Goal: Answer question/provide support: Share knowledge or assist other users

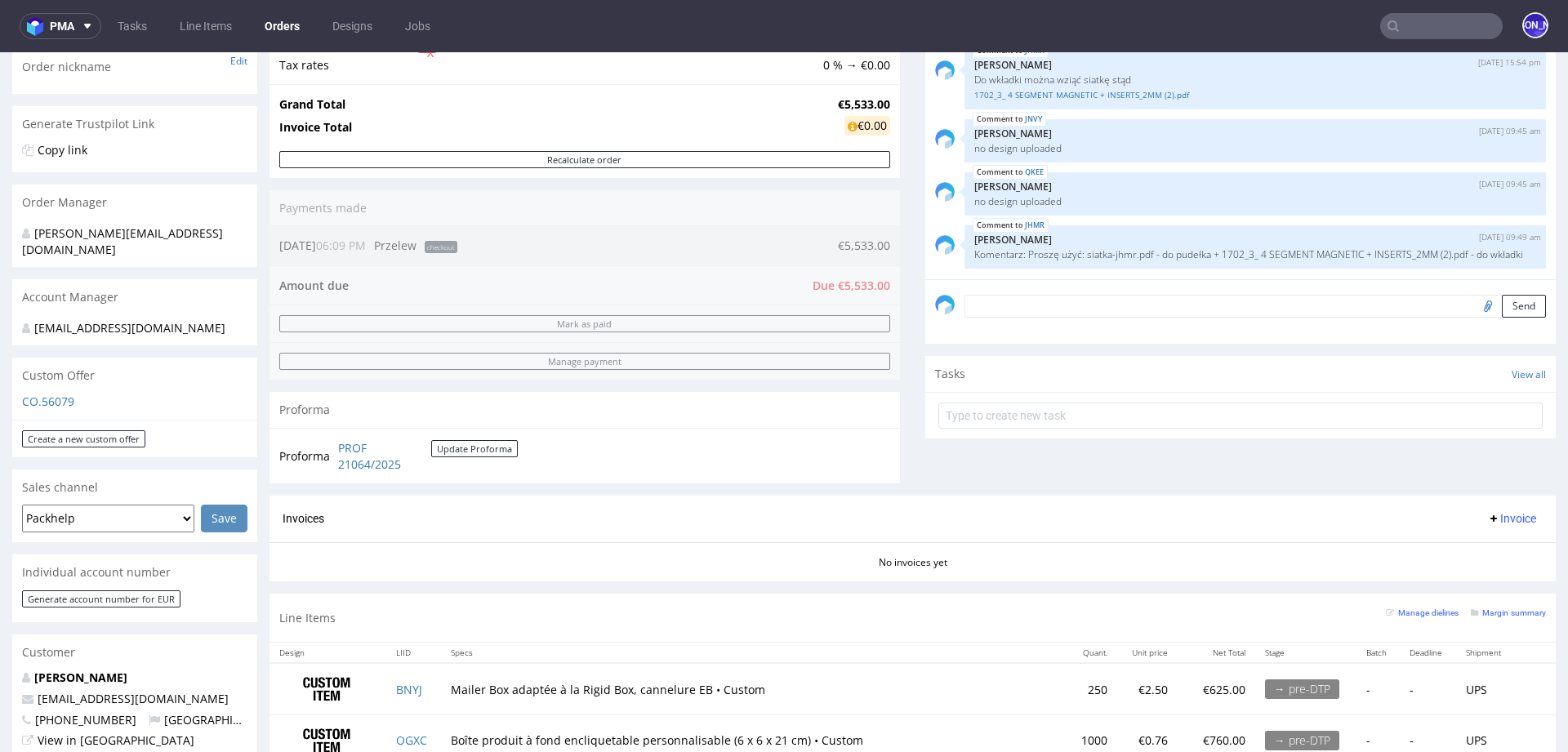
scroll to position [256, 0]
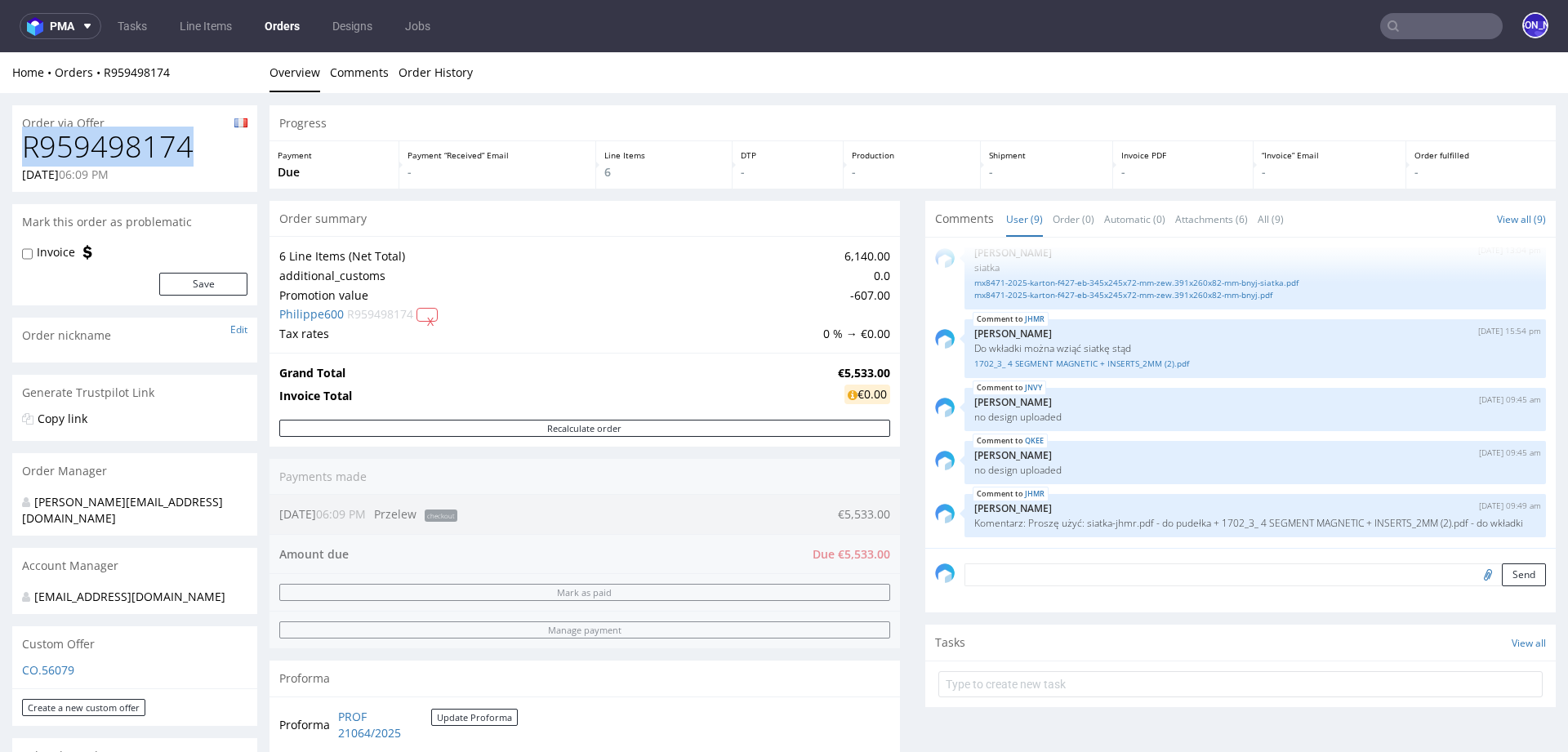
drag, startPoint x: 190, startPoint y: 148, endPoint x: 18, endPoint y: 143, distance: 172.1
click at [18, 144] on div "R959498174 30.09.2025 06:09 PM" at bounding box center [135, 161] width 245 height 61
copy h1 "R959498174"
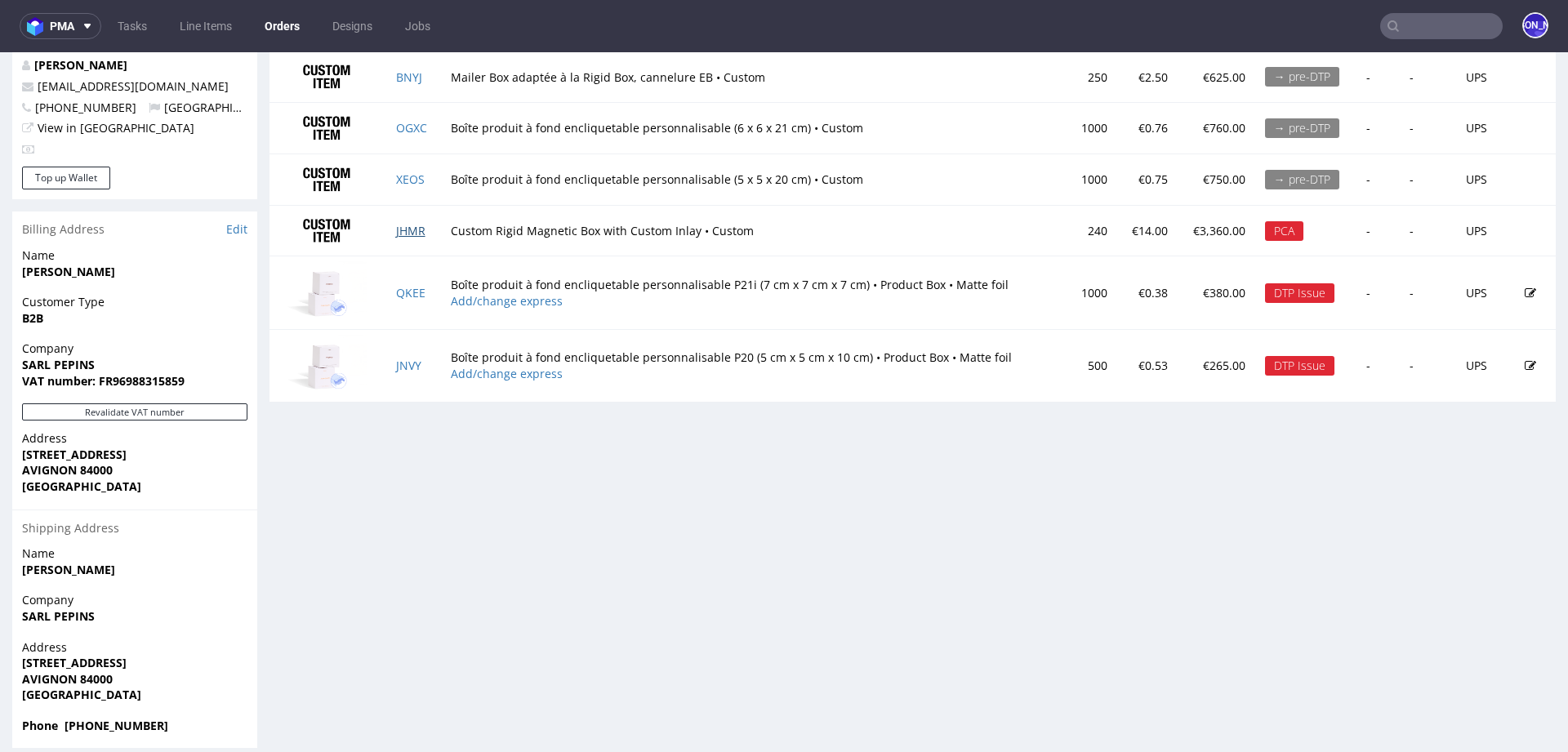
scroll to position [872, 0]
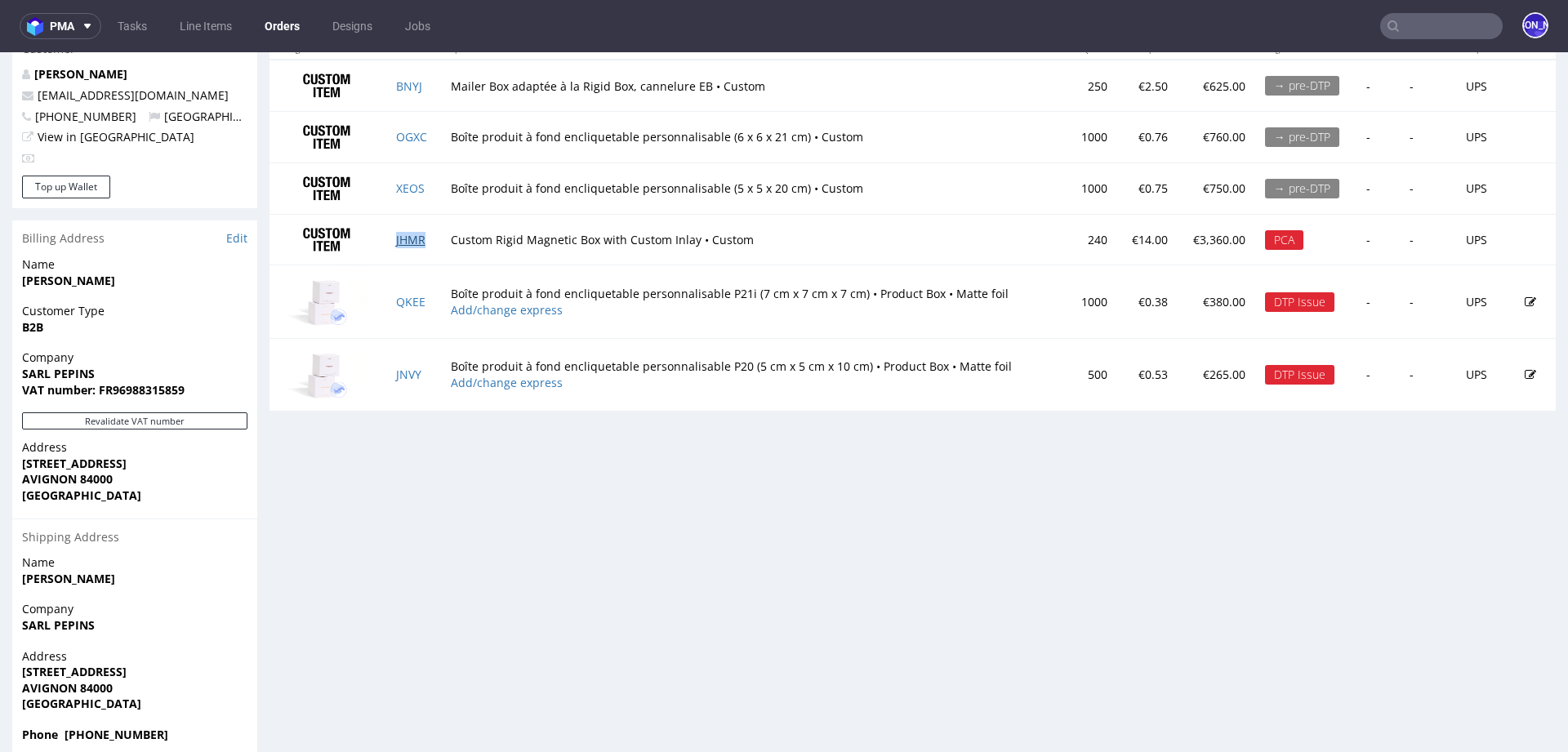
click at [407, 227] on td "JHMR" at bounding box center [413, 239] width 55 height 51
click at [408, 235] on link "JHMR" at bounding box center [411, 239] width 30 height 15
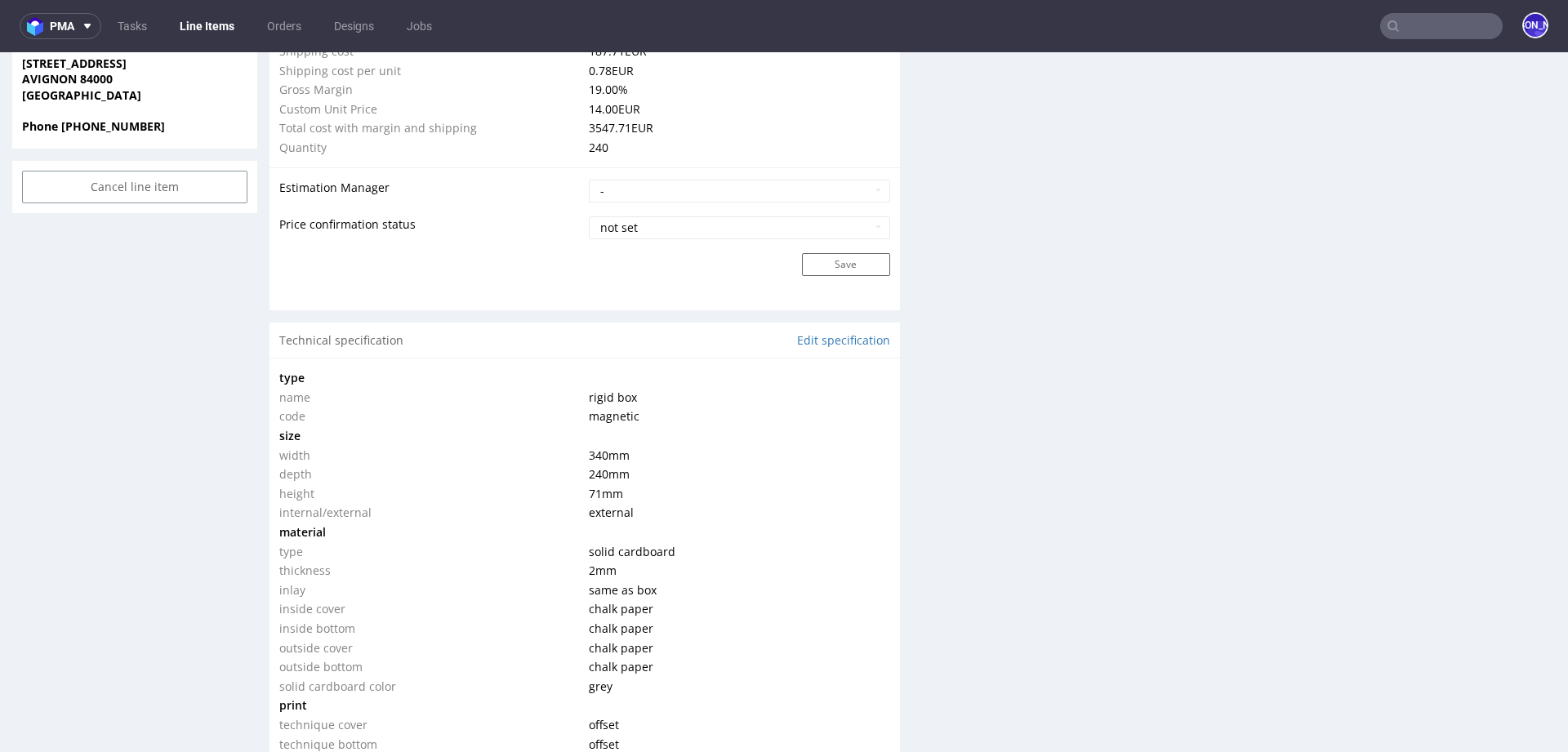
scroll to position [1020, 0]
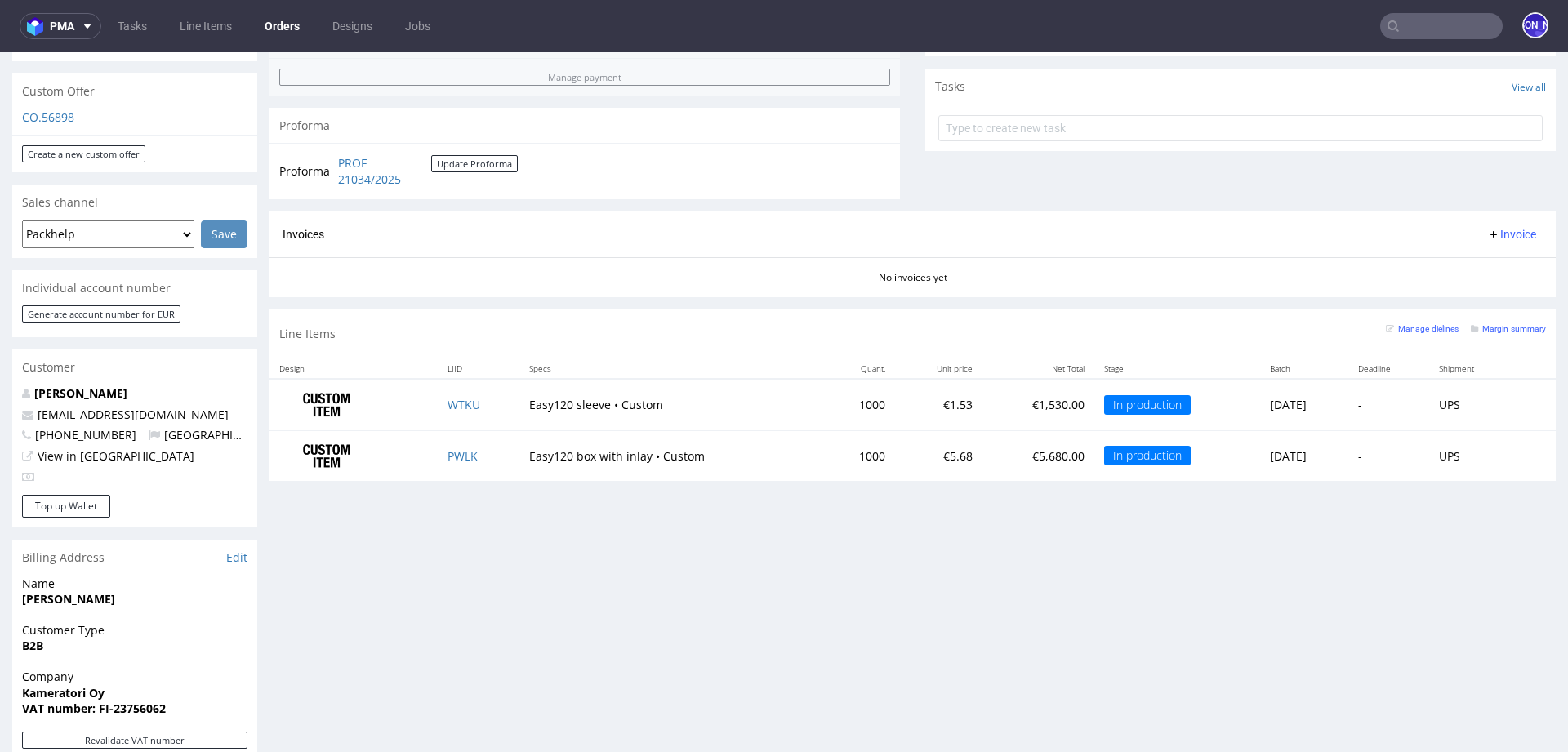
scroll to position [564, 0]
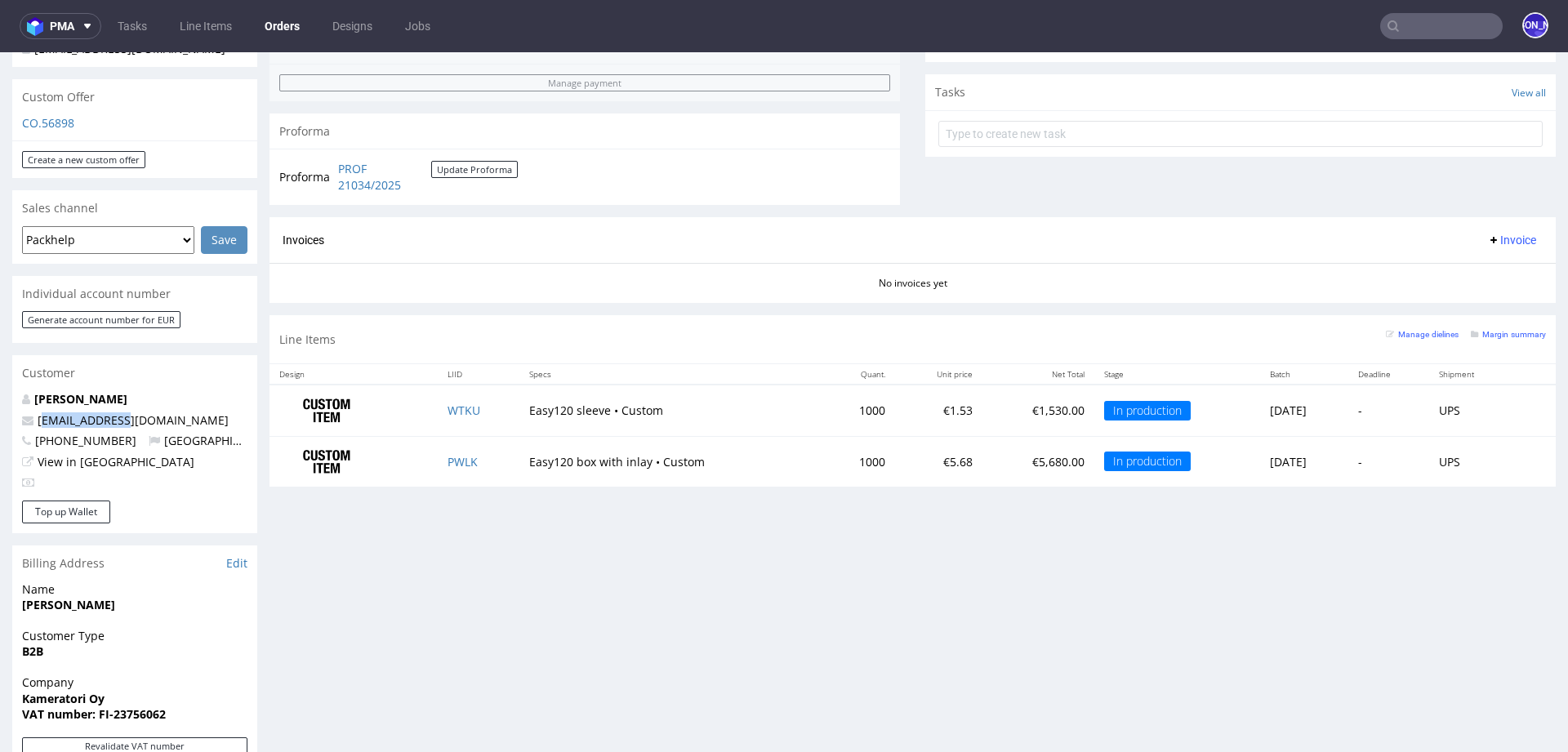
drag, startPoint x: 147, startPoint y: 399, endPoint x: 23, endPoint y: 399, distance: 124.0
click at [23, 413] on p "[EMAIL_ADDRESS][DOMAIN_NAME]" at bounding box center [135, 421] width 226 height 16
copy span "arild@valoi.co"
click at [452, 412] on link "WTKU" at bounding box center [464, 410] width 32 height 15
click at [456, 459] on link "PWLK" at bounding box center [463, 461] width 30 height 15
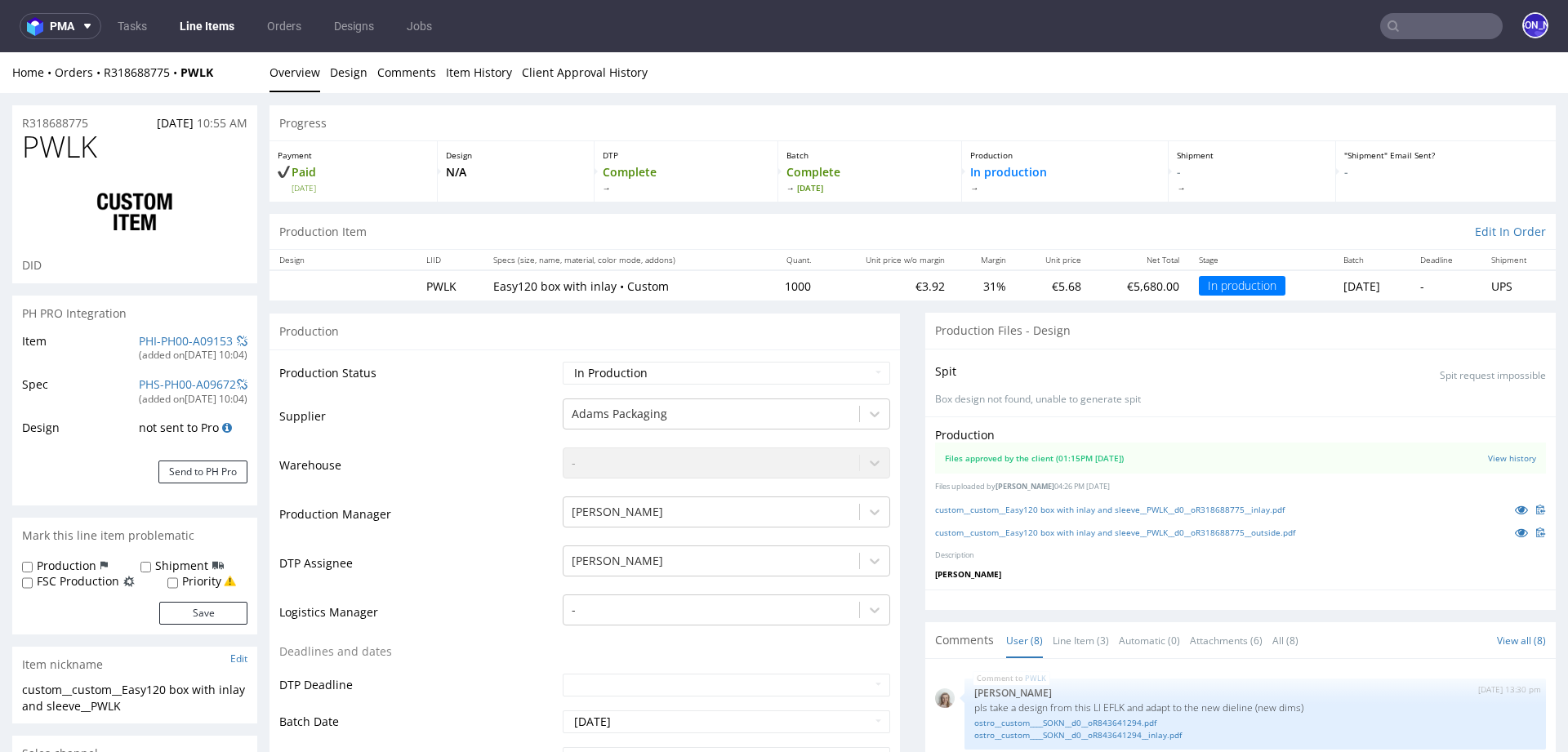
scroll to position [276, 0]
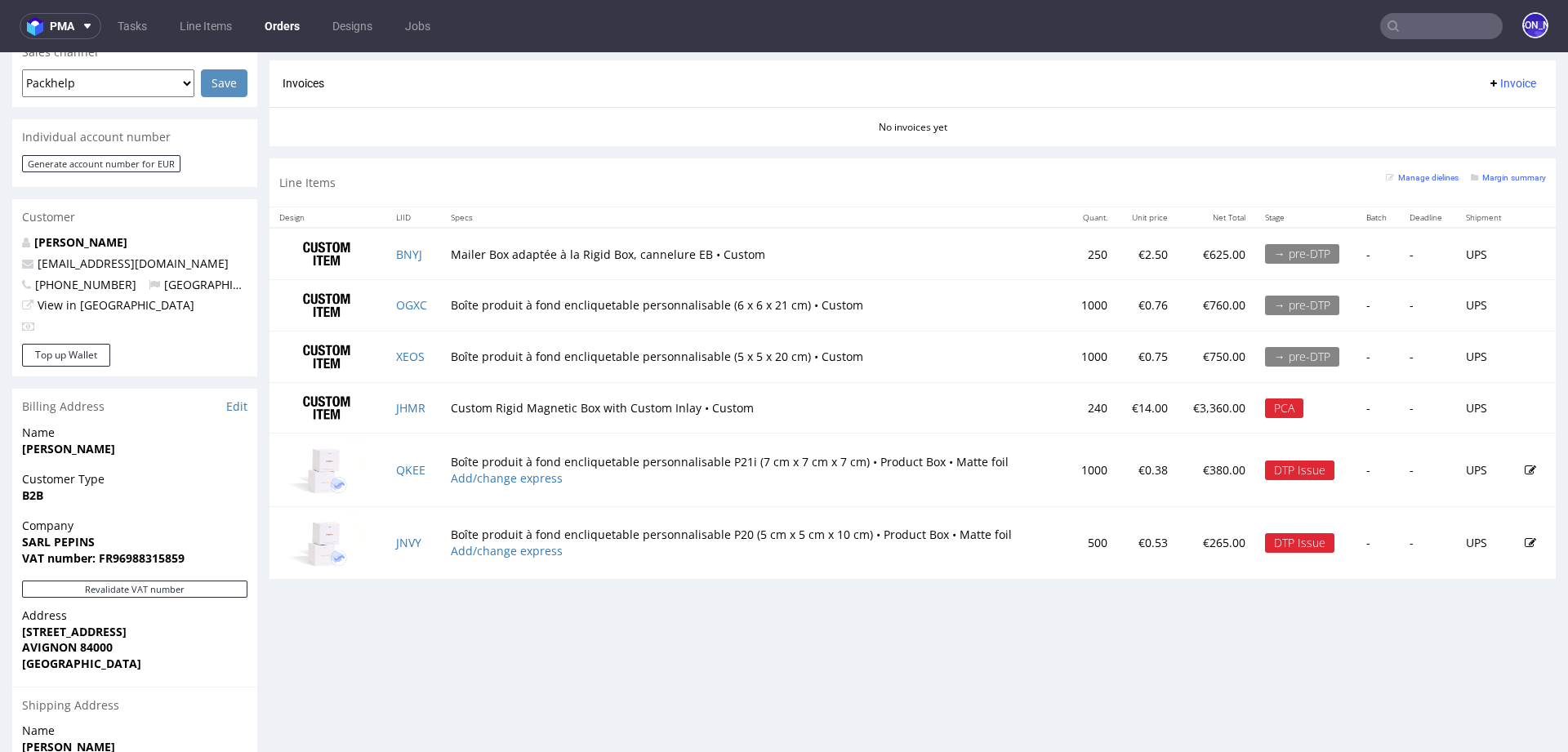
scroll to position [666, 0]
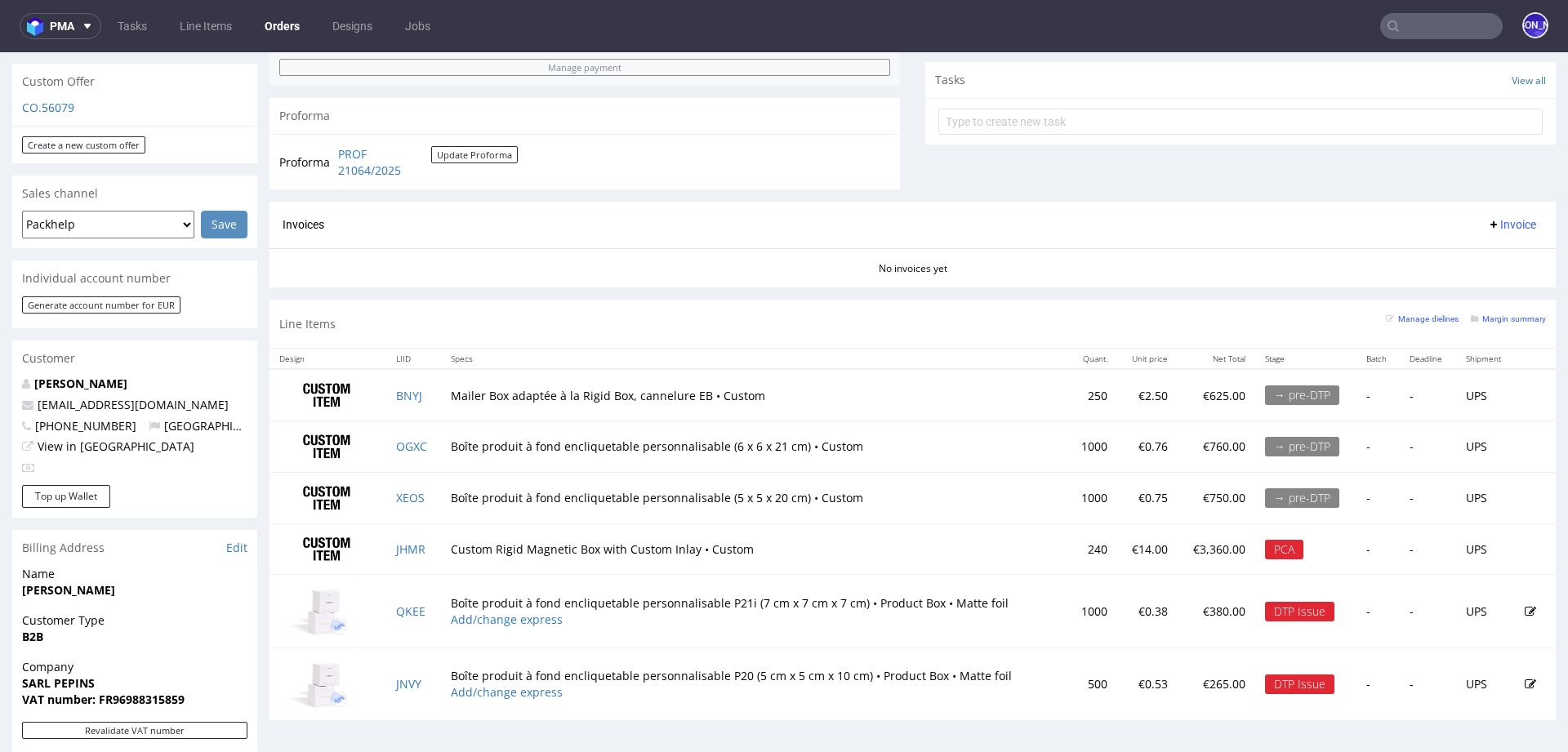
scroll to position [881, 0]
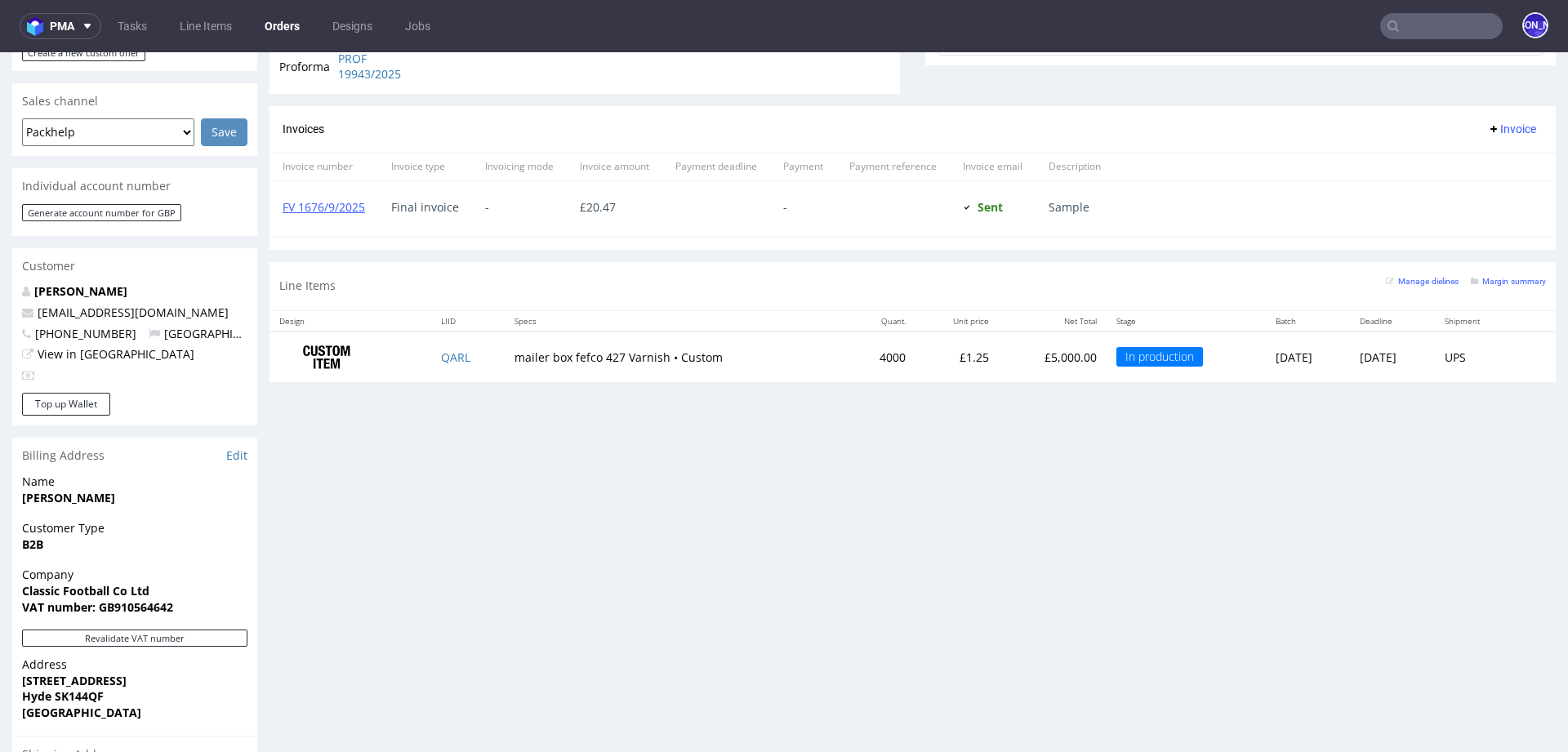
scroll to position [656, 0]
click at [441, 350] on link "QARL" at bounding box center [456, 356] width 30 height 15
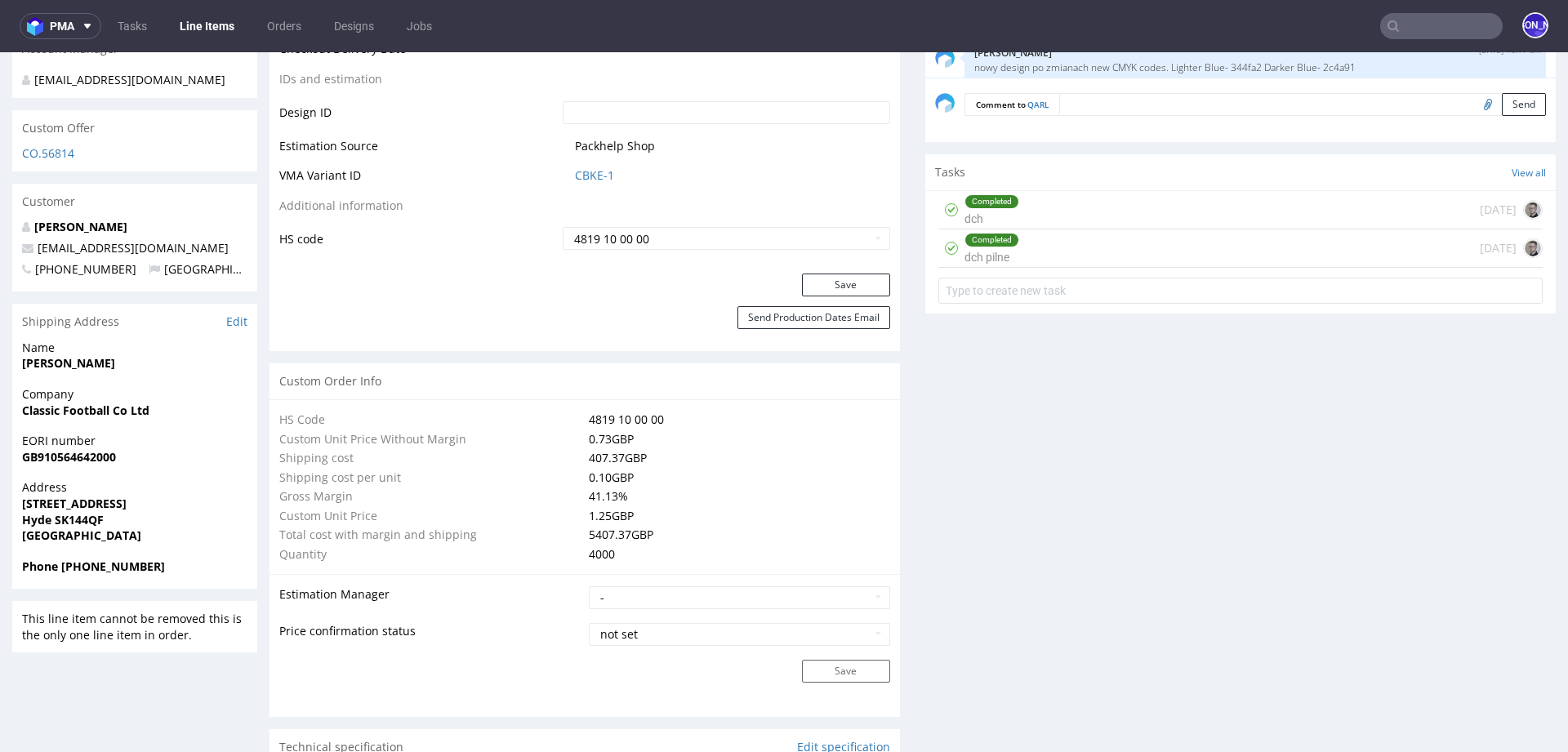
scroll to position [873, 0]
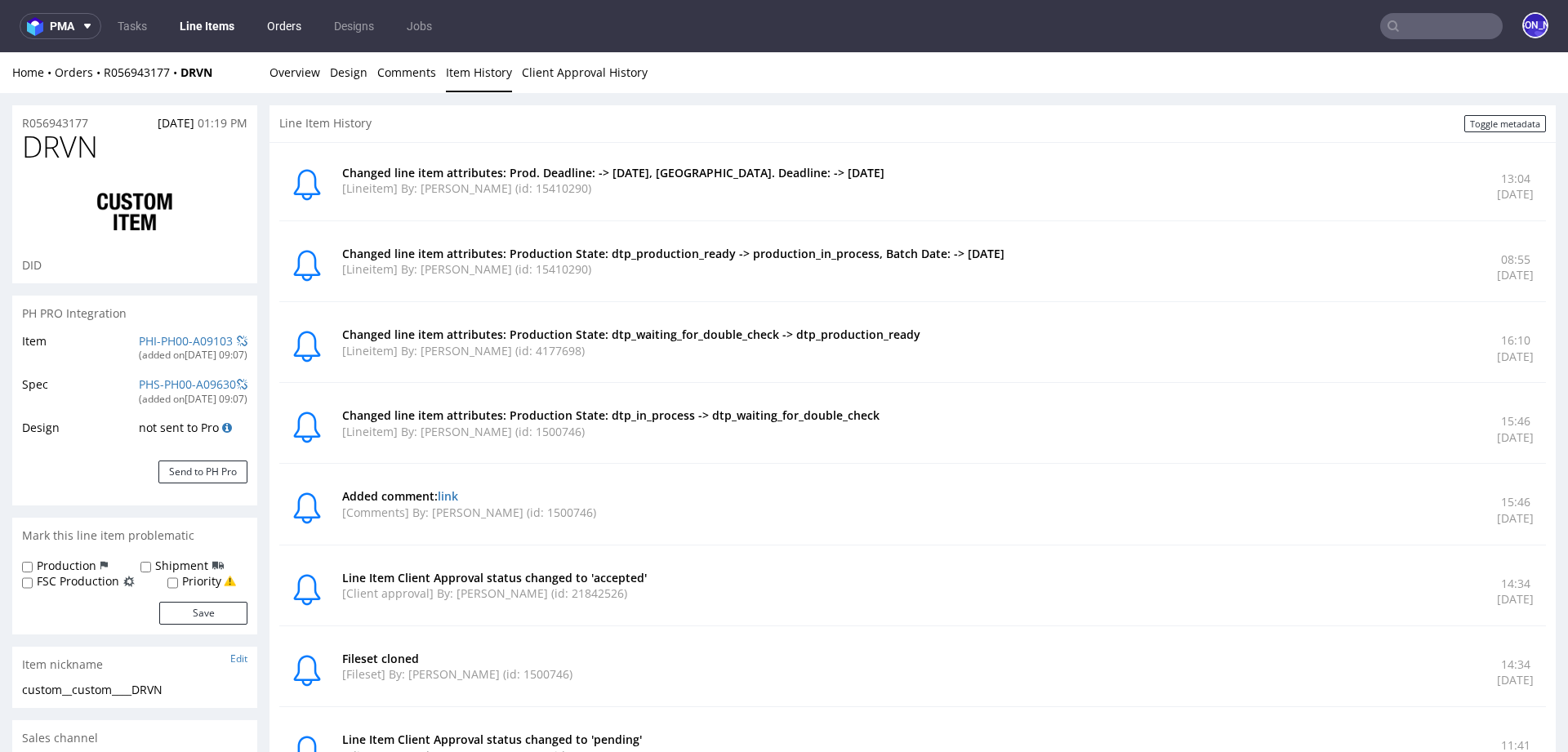
click at [291, 28] on link "Orders" at bounding box center [284, 26] width 54 height 26
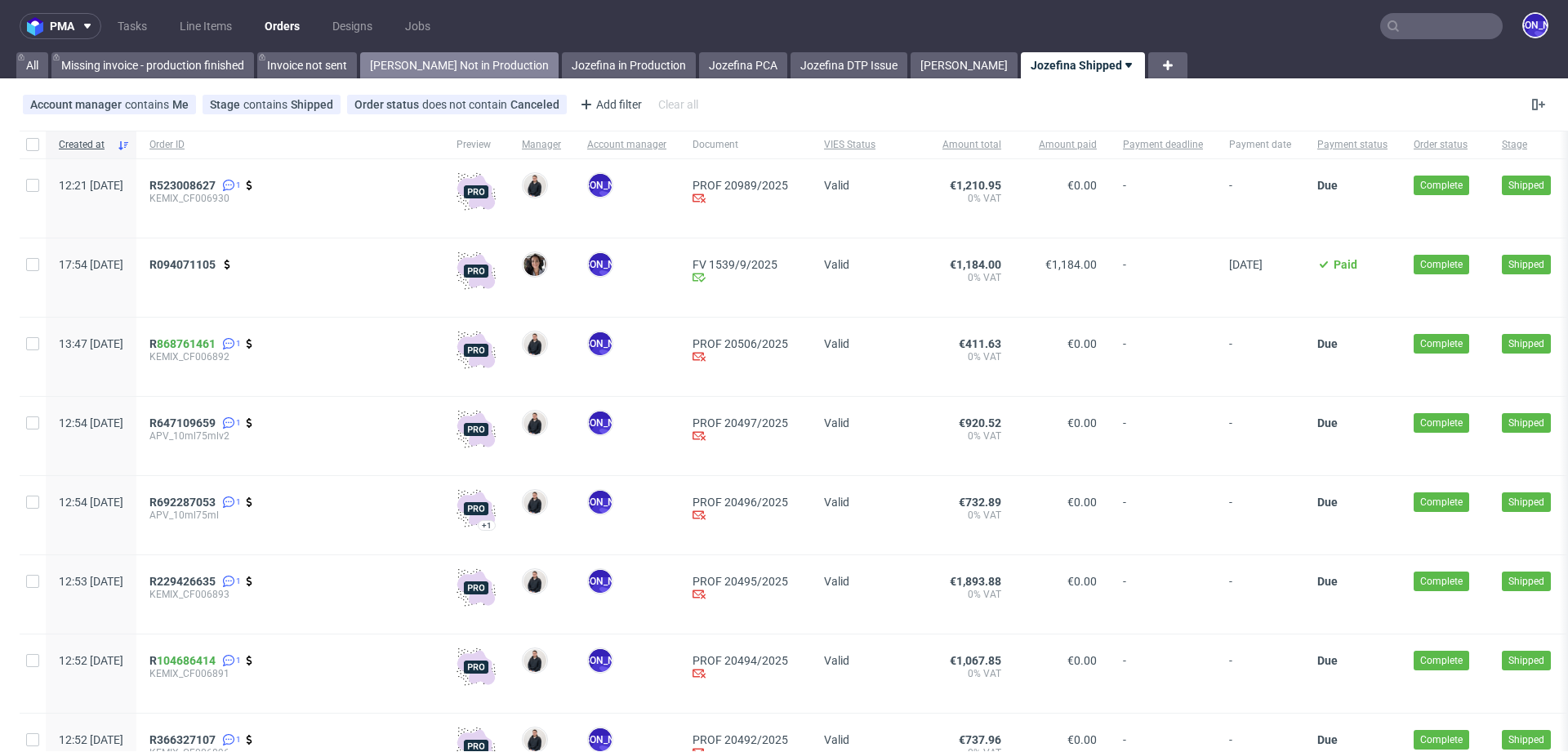
click at [420, 63] on link "Jozefina Not in Production" at bounding box center [459, 64] width 199 height 26
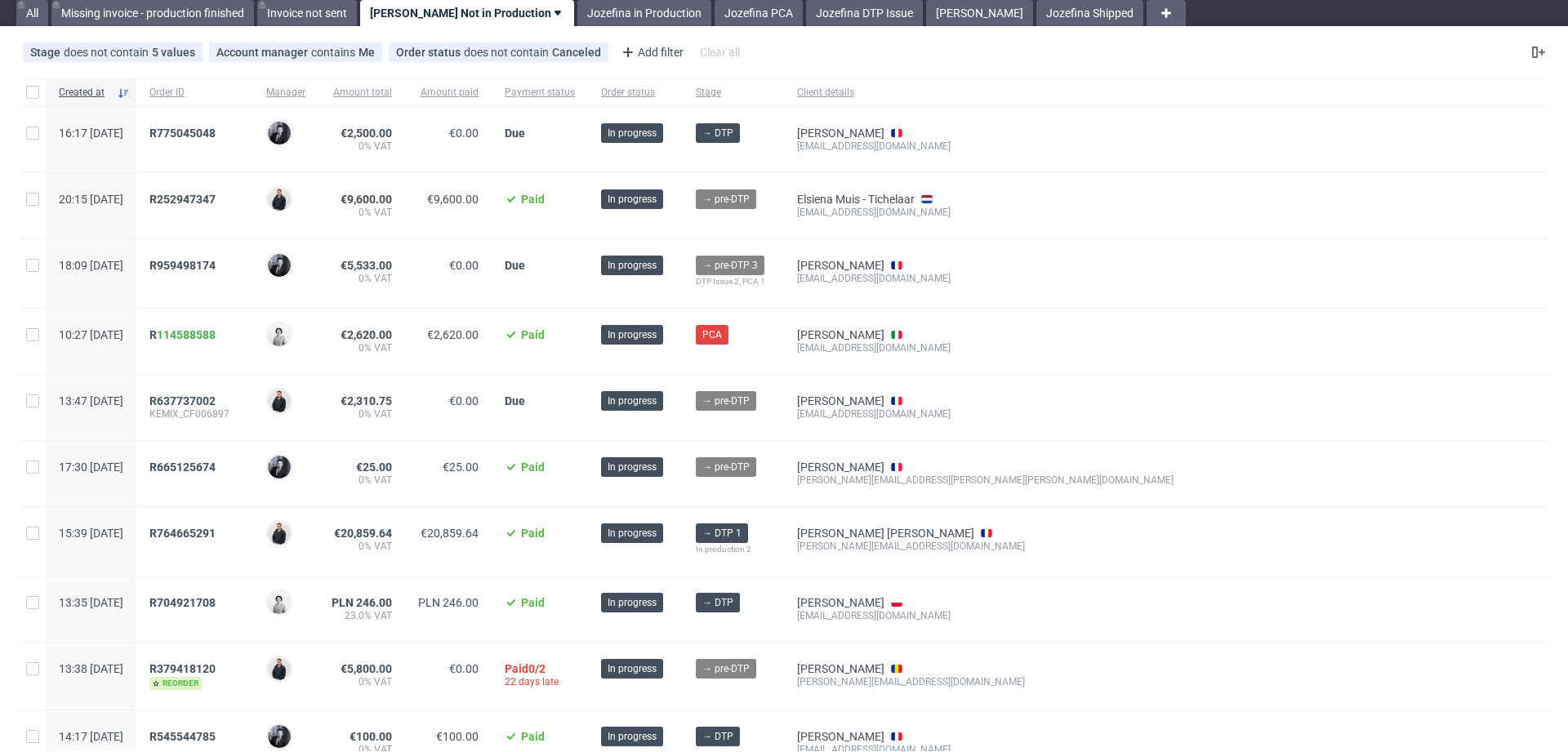
scroll to position [51, 0]
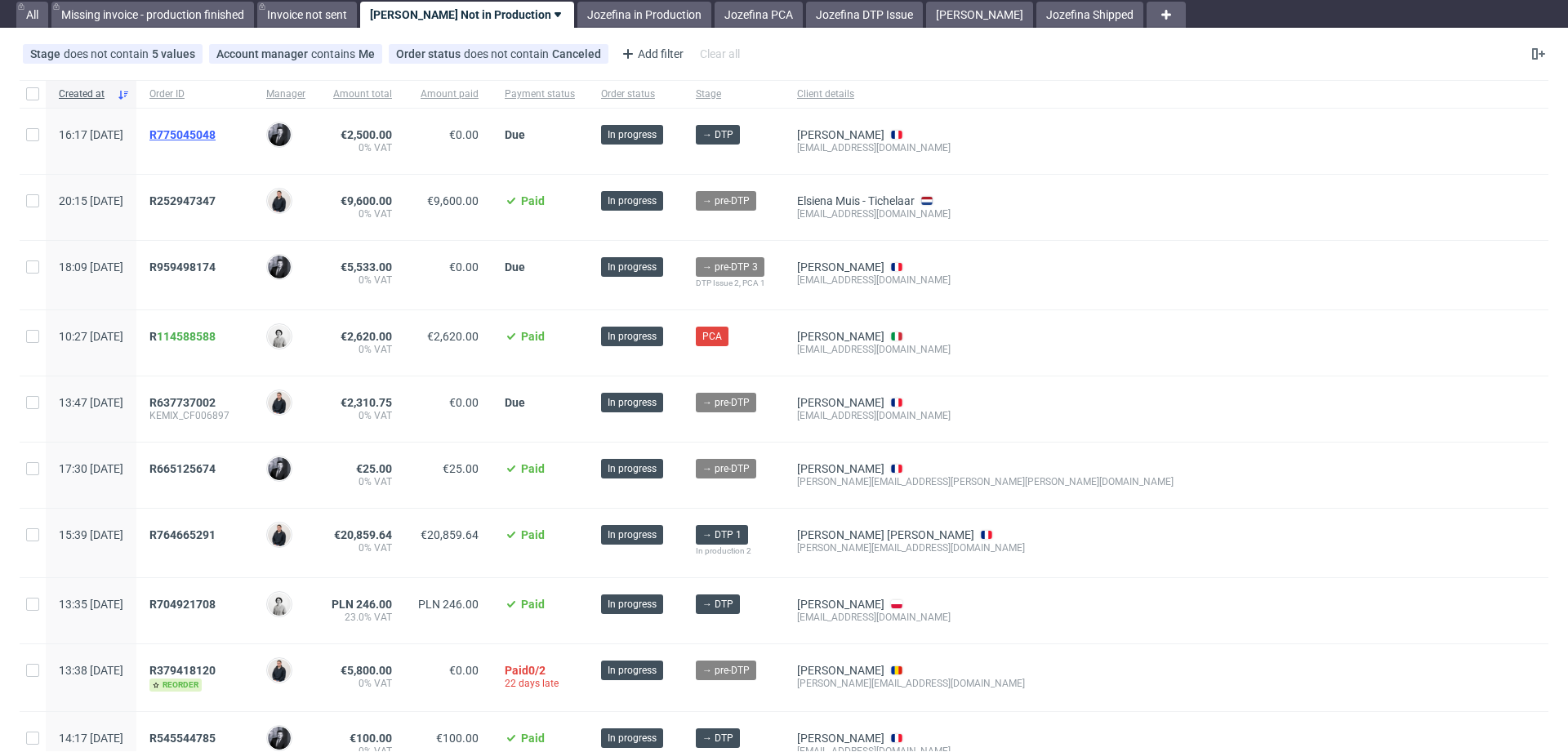
click at [216, 134] on span "R775045048" at bounding box center [183, 134] width 66 height 13
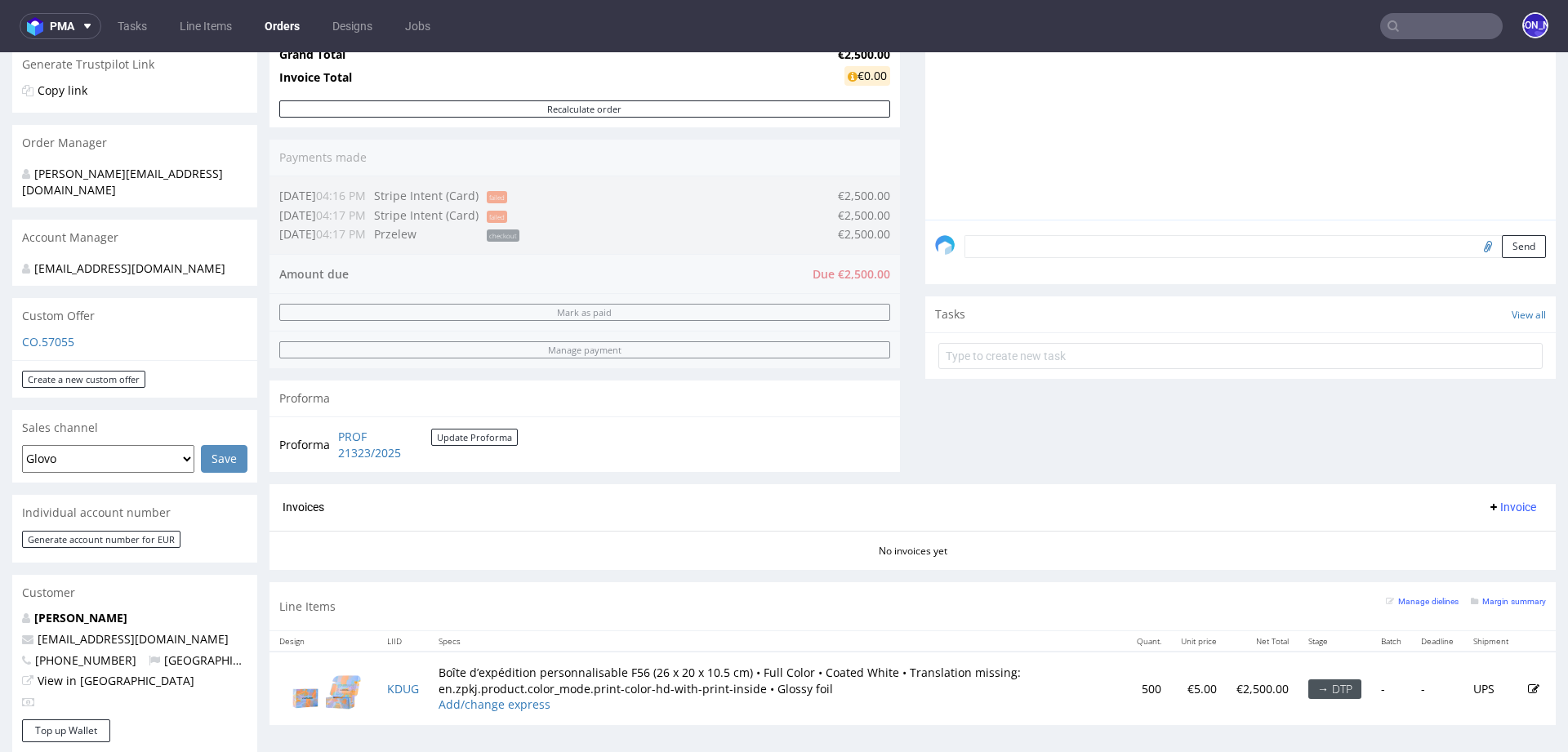
scroll to position [551, 0]
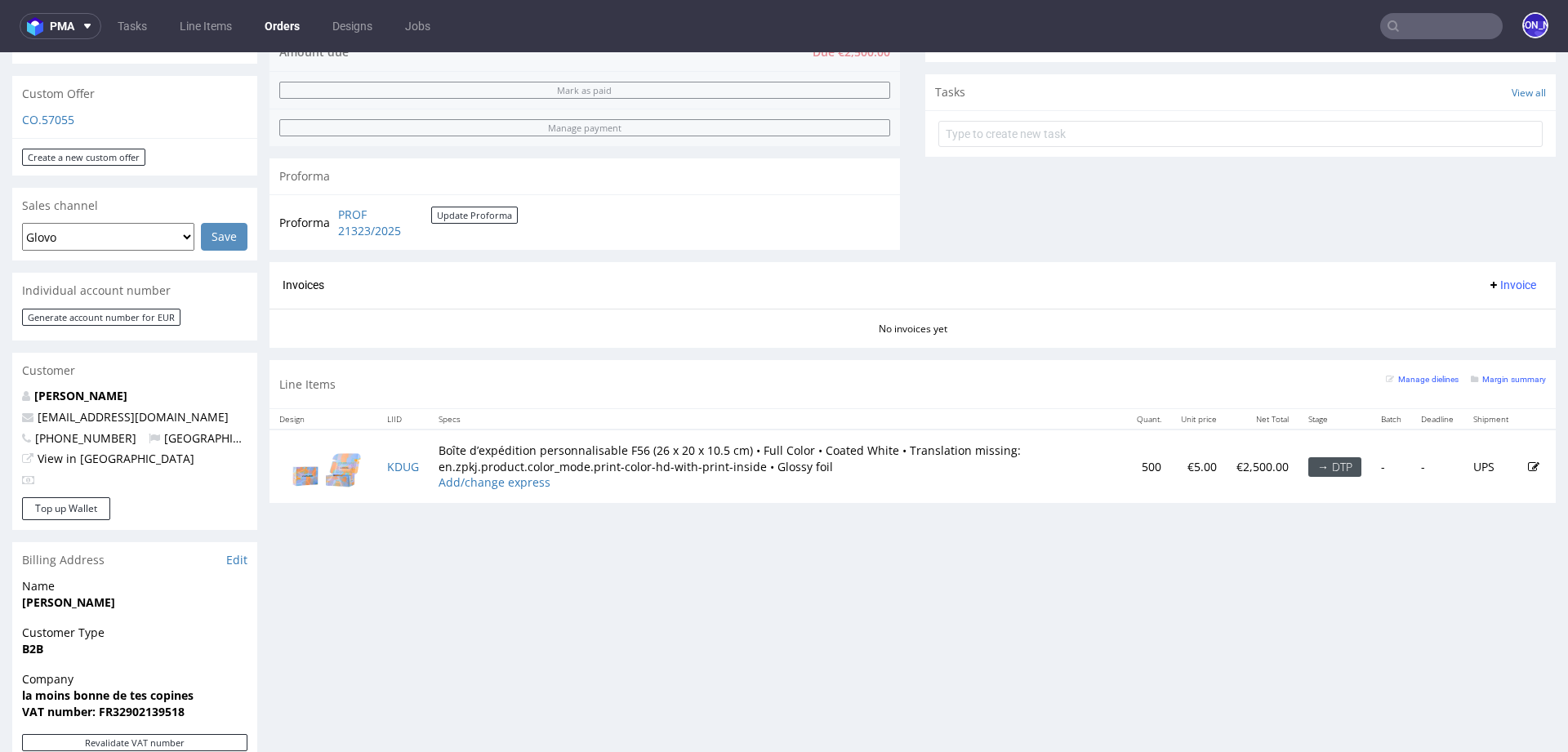
drag, startPoint x: 93, startPoint y: 378, endPoint x: 2, endPoint y: 378, distance: 91.0
click at [2, 378] on div "Order via Offer R775045048 03.10.2025 04:17 PM Mark this order as problematic I…" at bounding box center [784, 317] width 1568 height 1550
copy strong "pittet Noellie"
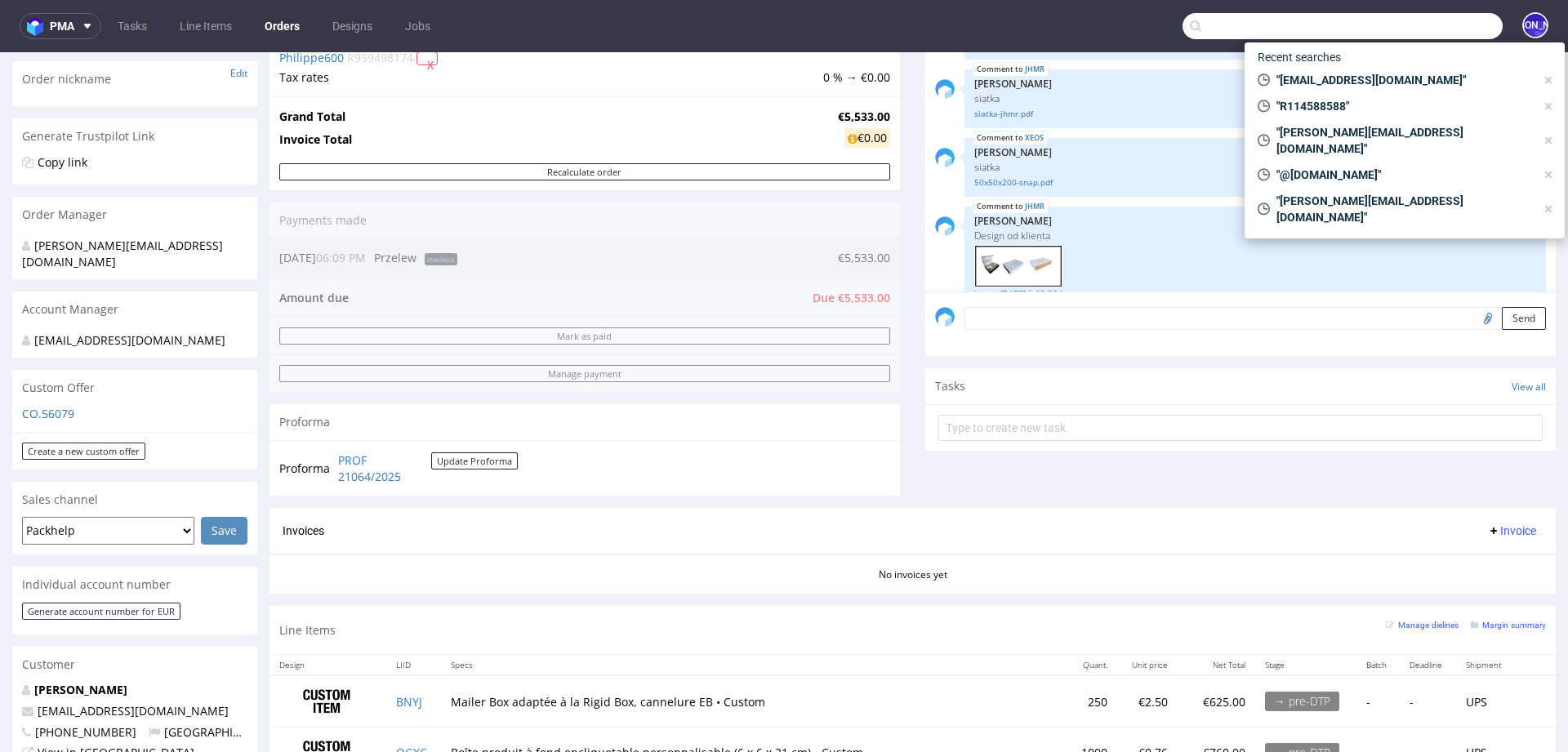
scroll to position [372, 0]
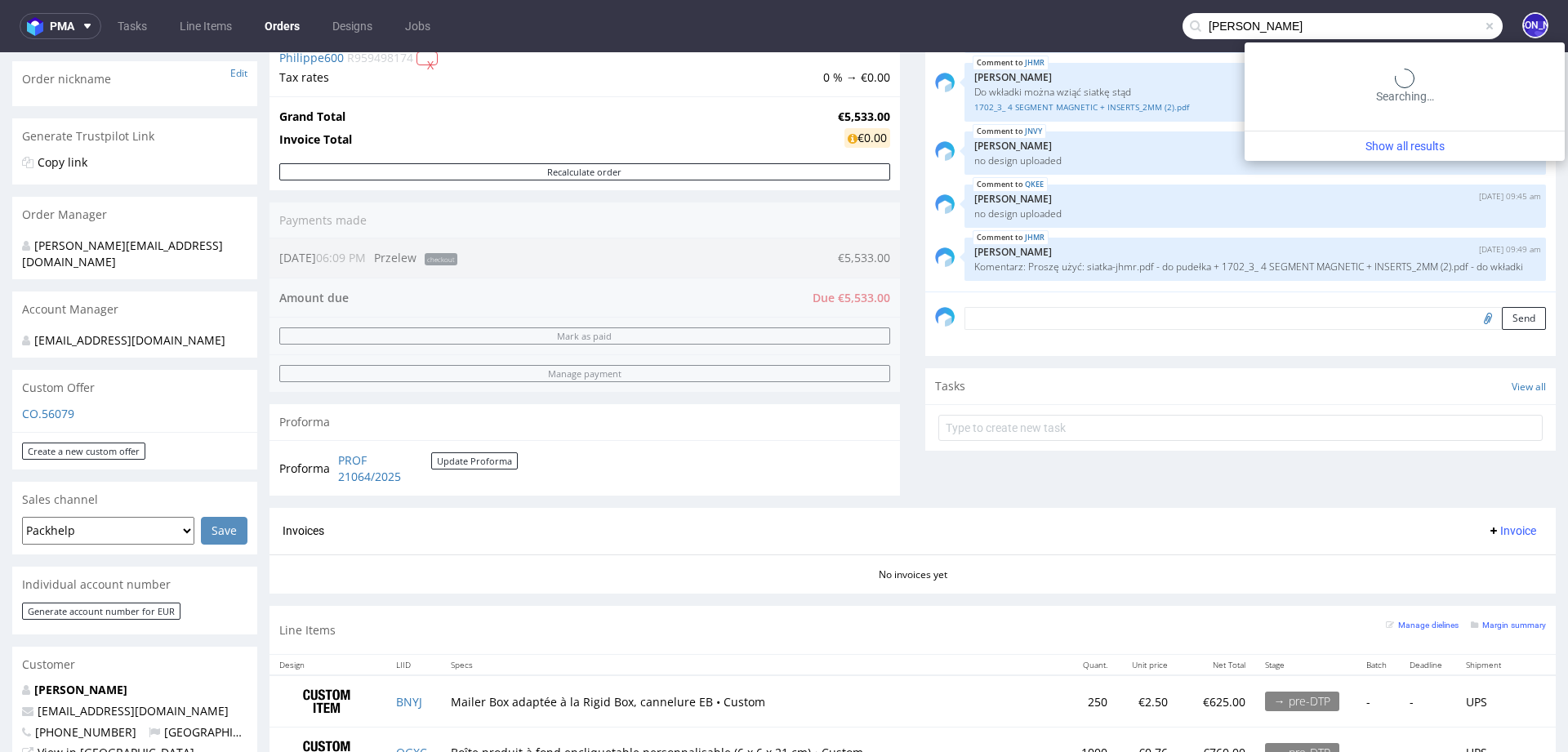
type input "[PERSON_NAME]"
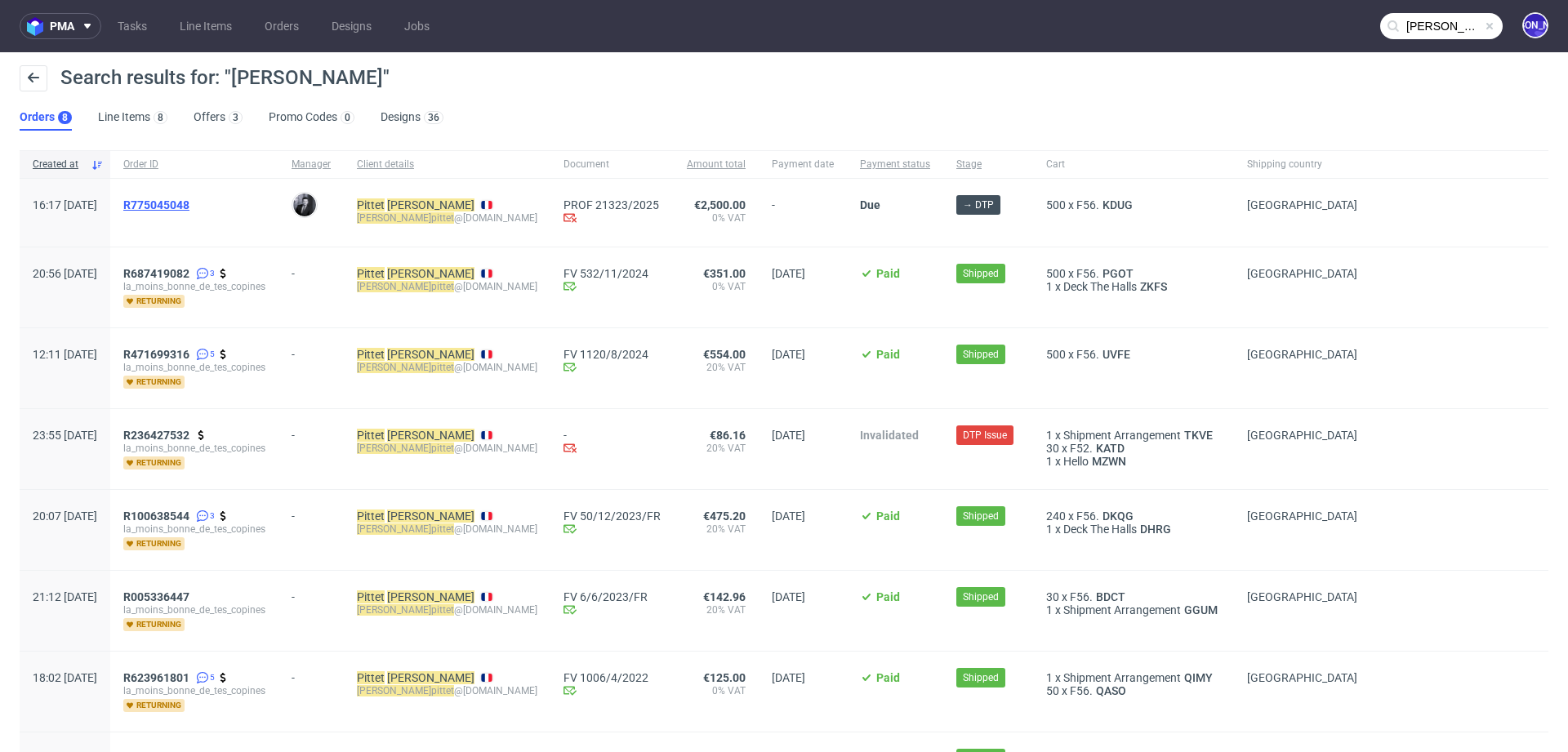
click at [190, 205] on span "R775045048" at bounding box center [157, 205] width 66 height 13
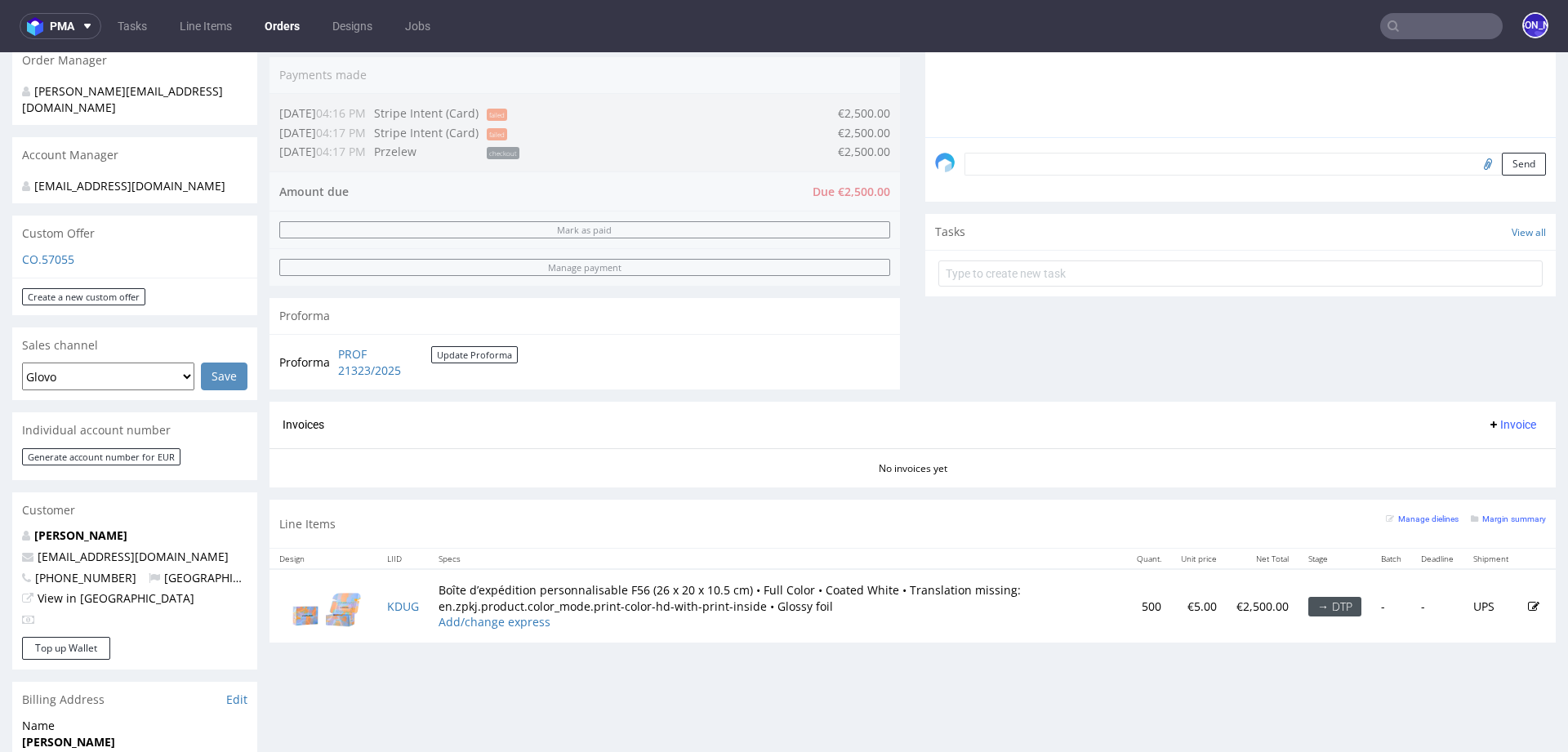
scroll to position [418, 0]
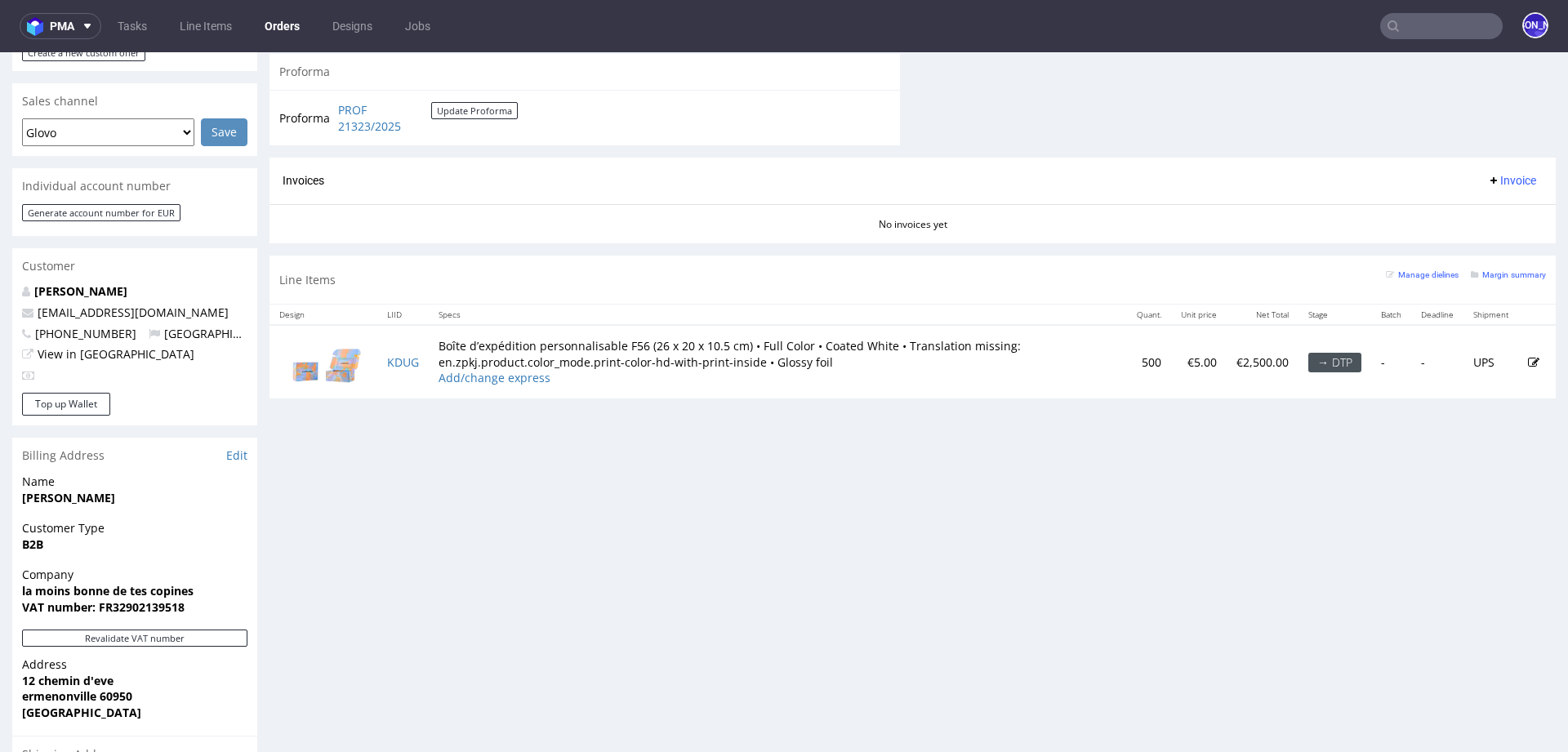
scroll to position [650, 0]
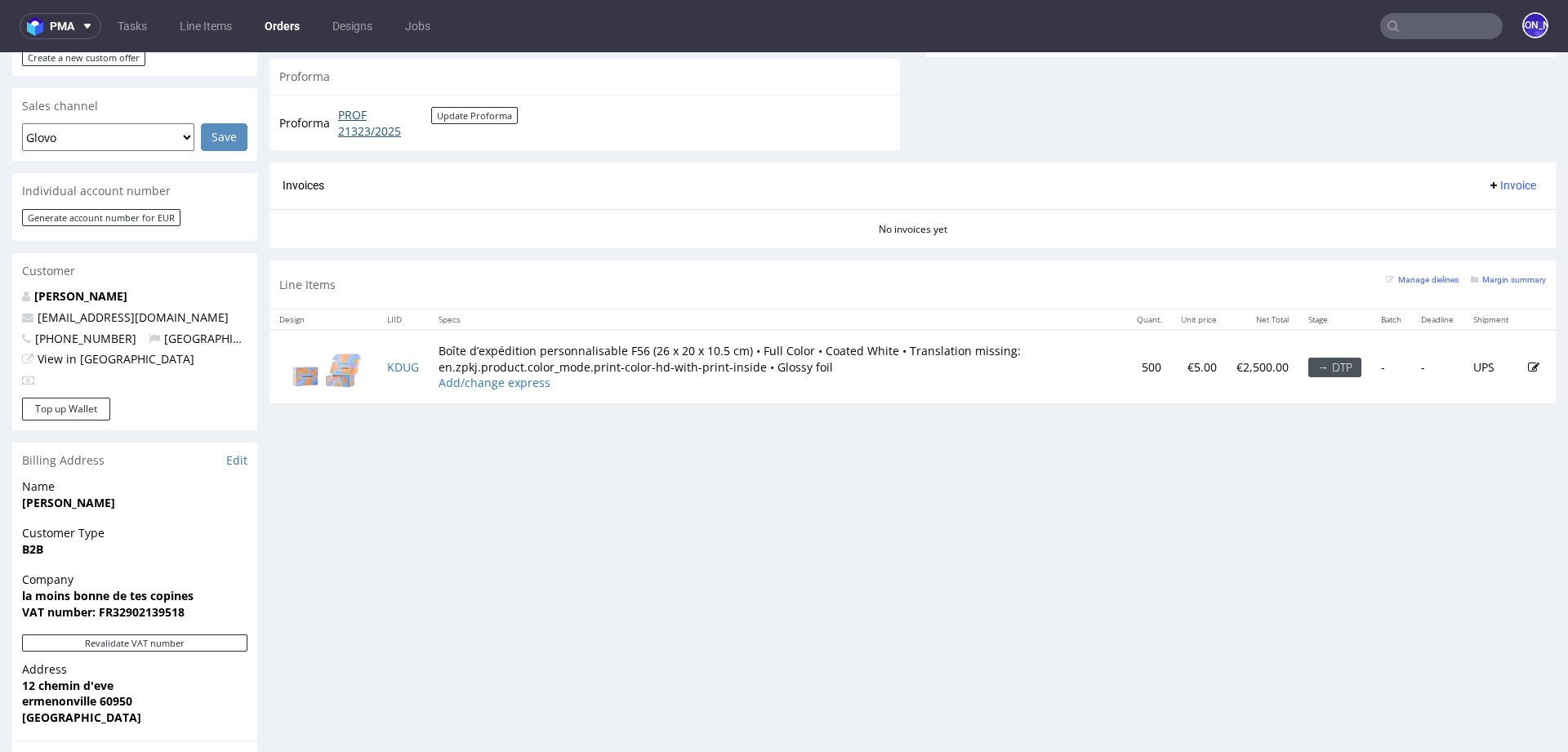
click at [359, 115] on link "PROF 21323/2025" at bounding box center [385, 124] width 93 height 32
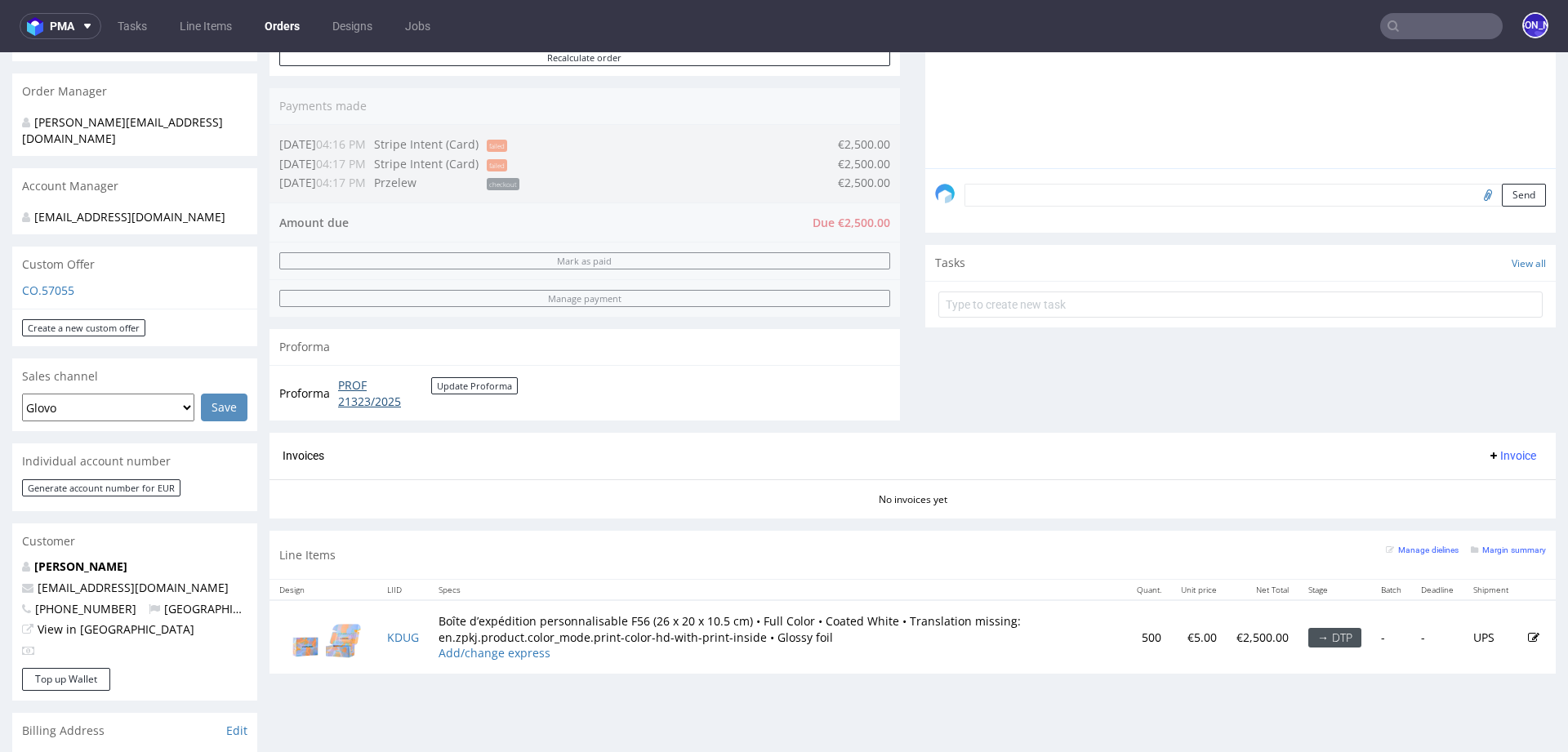
scroll to position [0, 0]
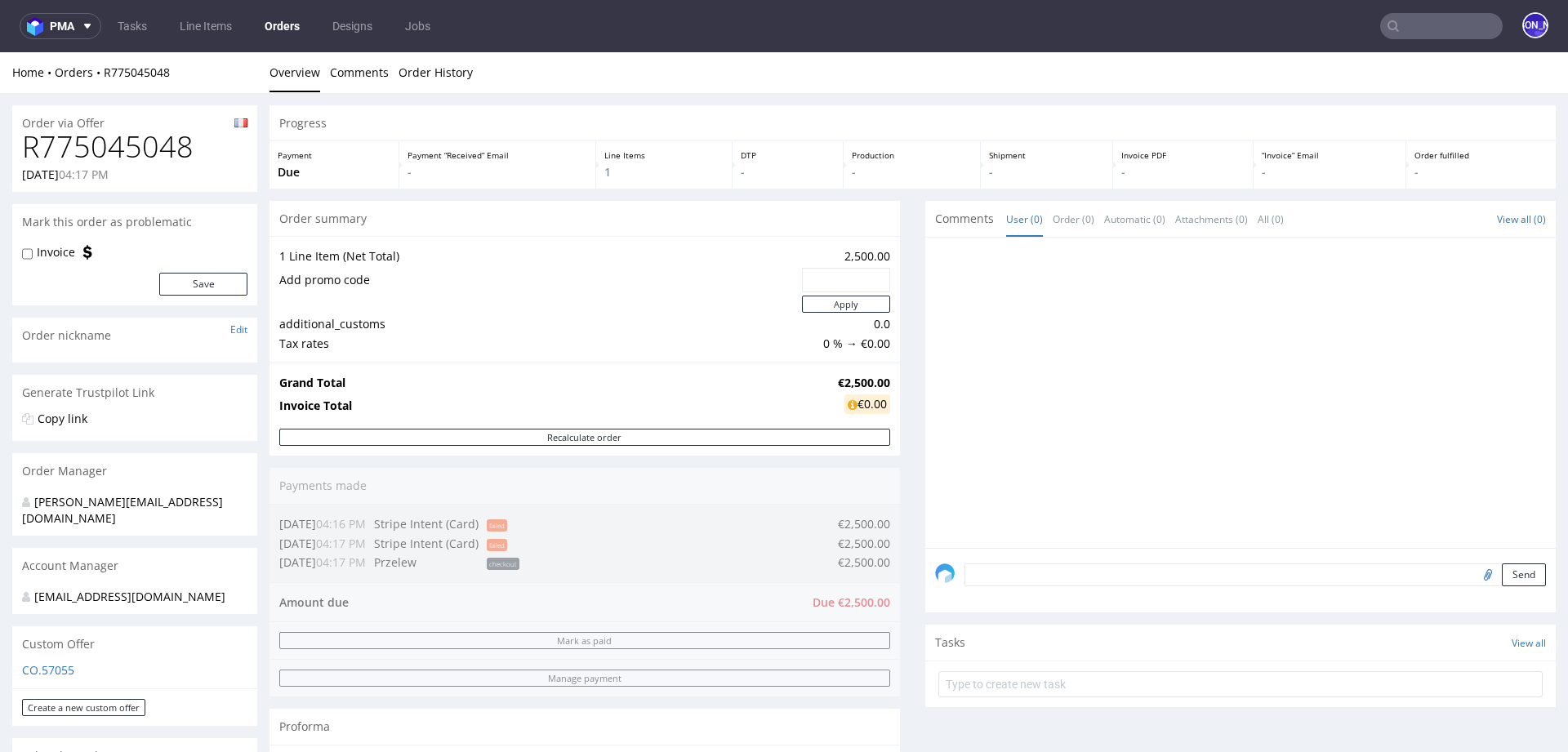
click at [135, 143] on h1 "R775045048" at bounding box center [135, 147] width 226 height 32
copy h1 "R775045048"
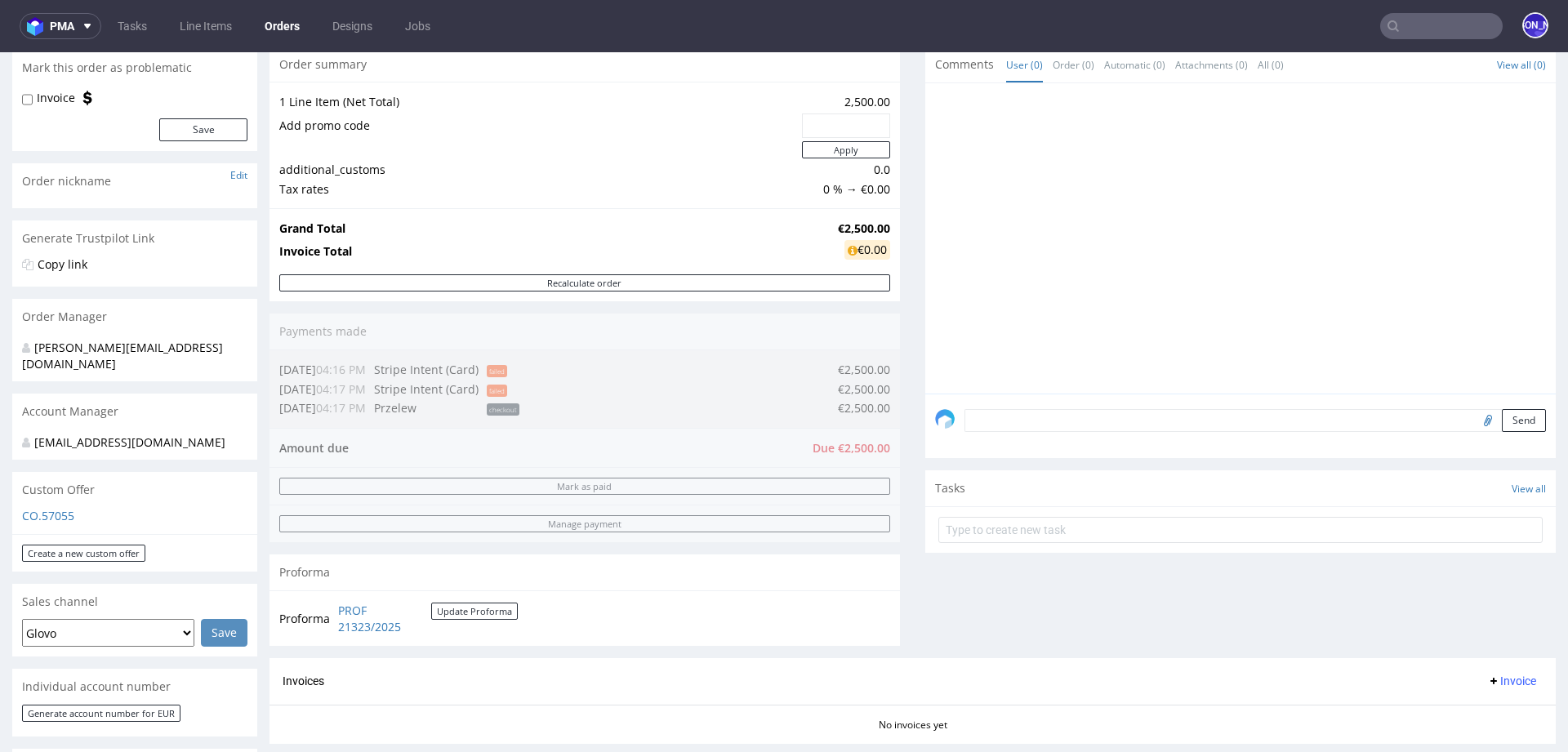
scroll to position [158, 0]
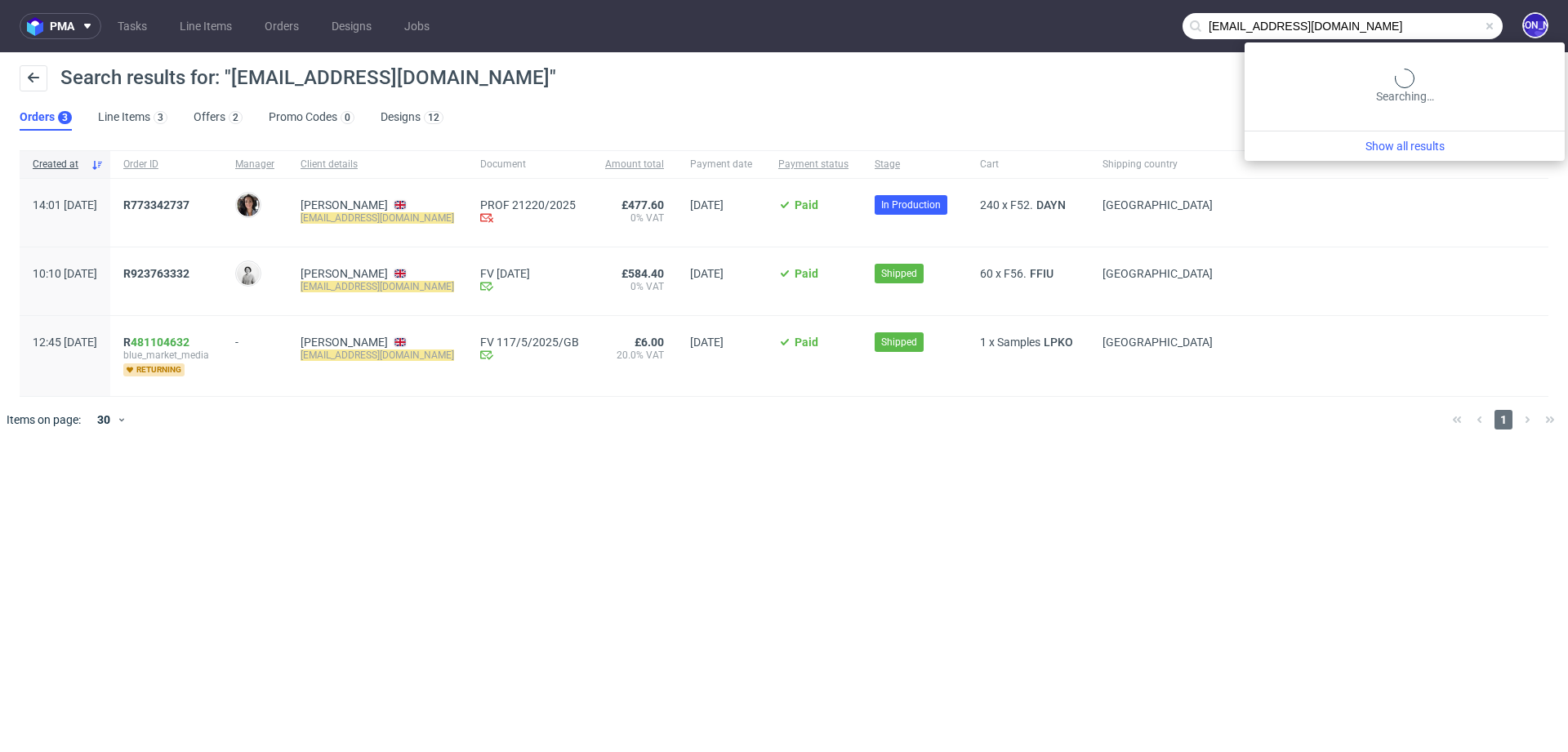
click at [1412, 38] on input "[EMAIL_ADDRESS][DOMAIN_NAME]" at bounding box center [1342, 26] width 320 height 26
type input "[EMAIL_ADDRESS][DOMAIN_NAME]"
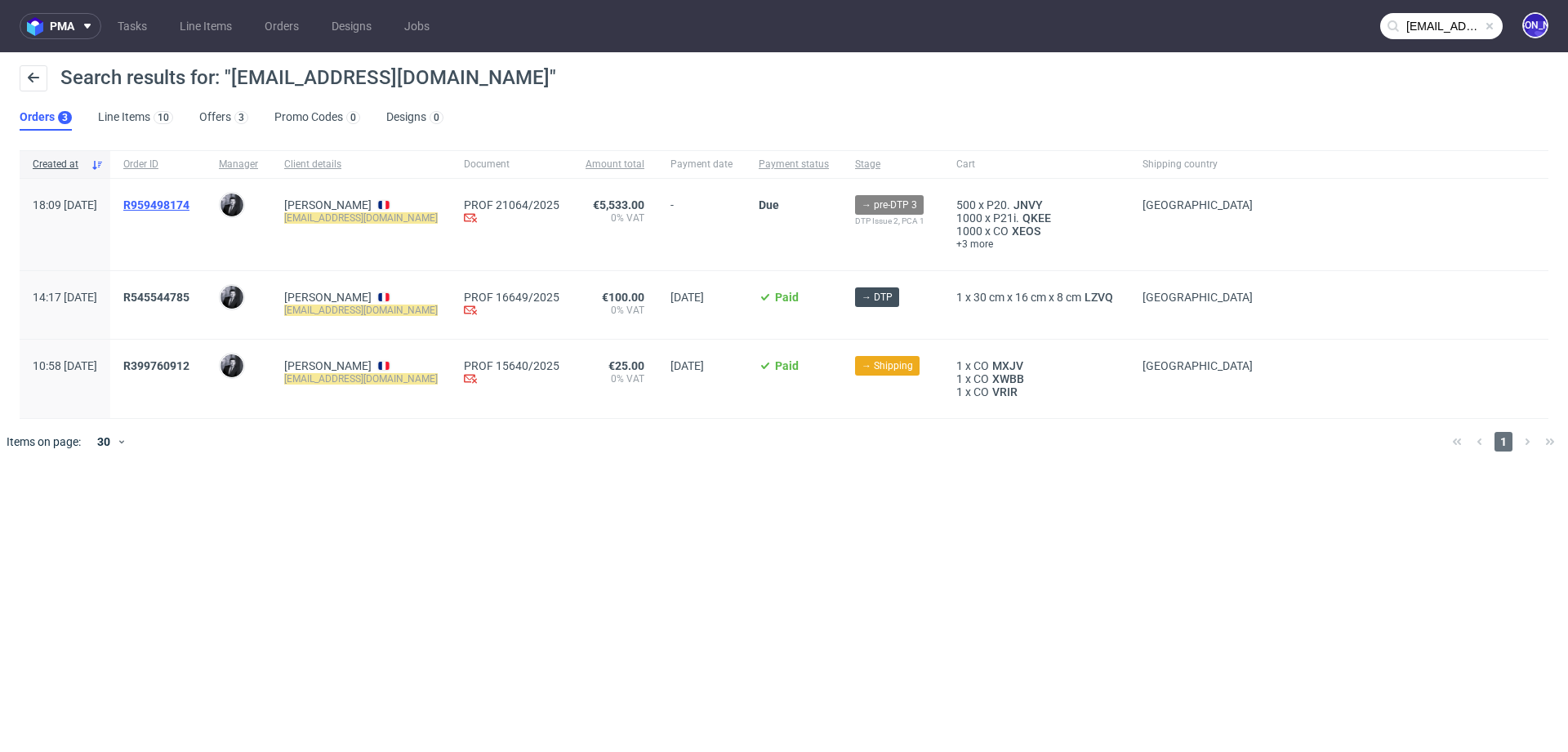
click at [190, 206] on span "R959498174" at bounding box center [157, 205] width 66 height 13
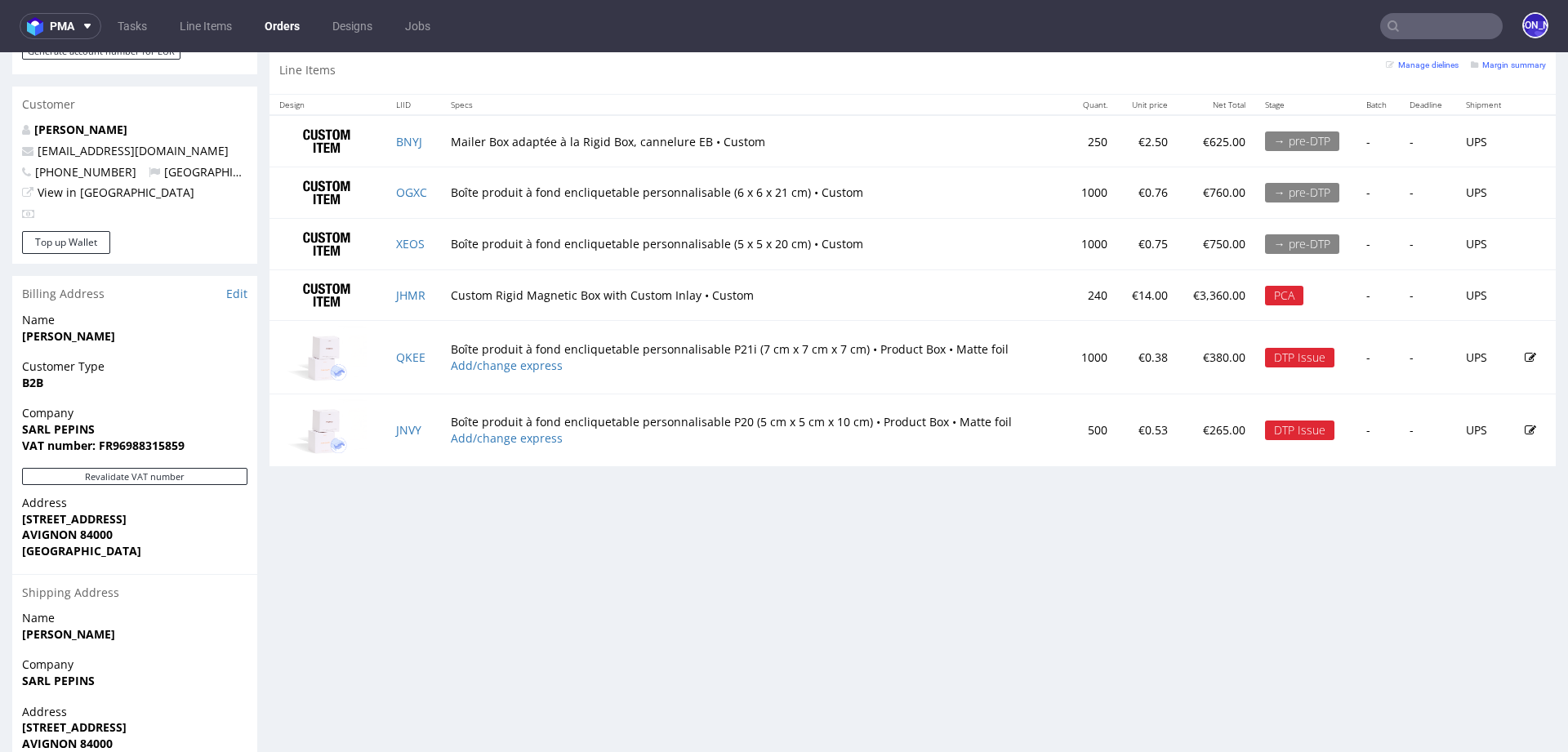
scroll to position [792, 0]
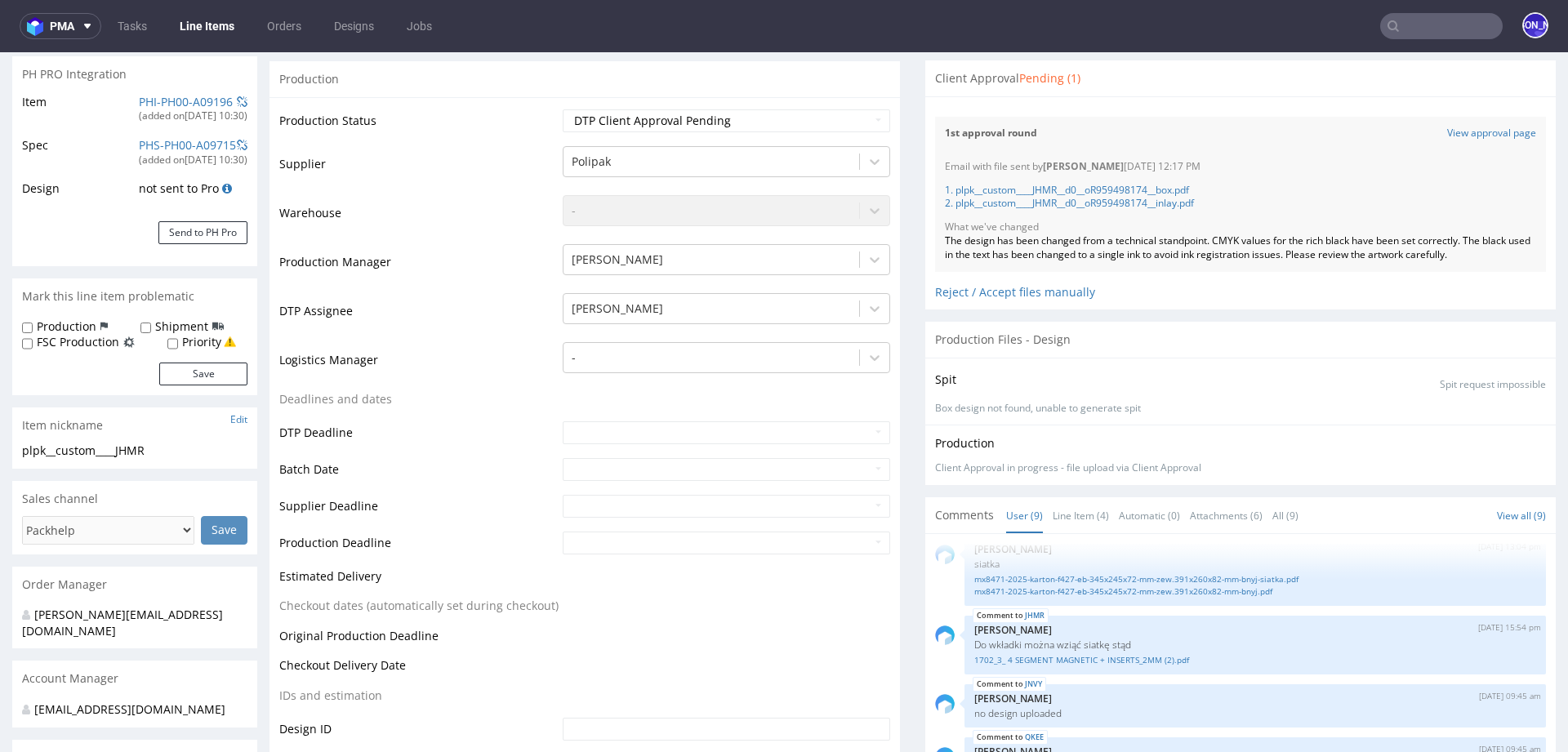
scroll to position [261, 0]
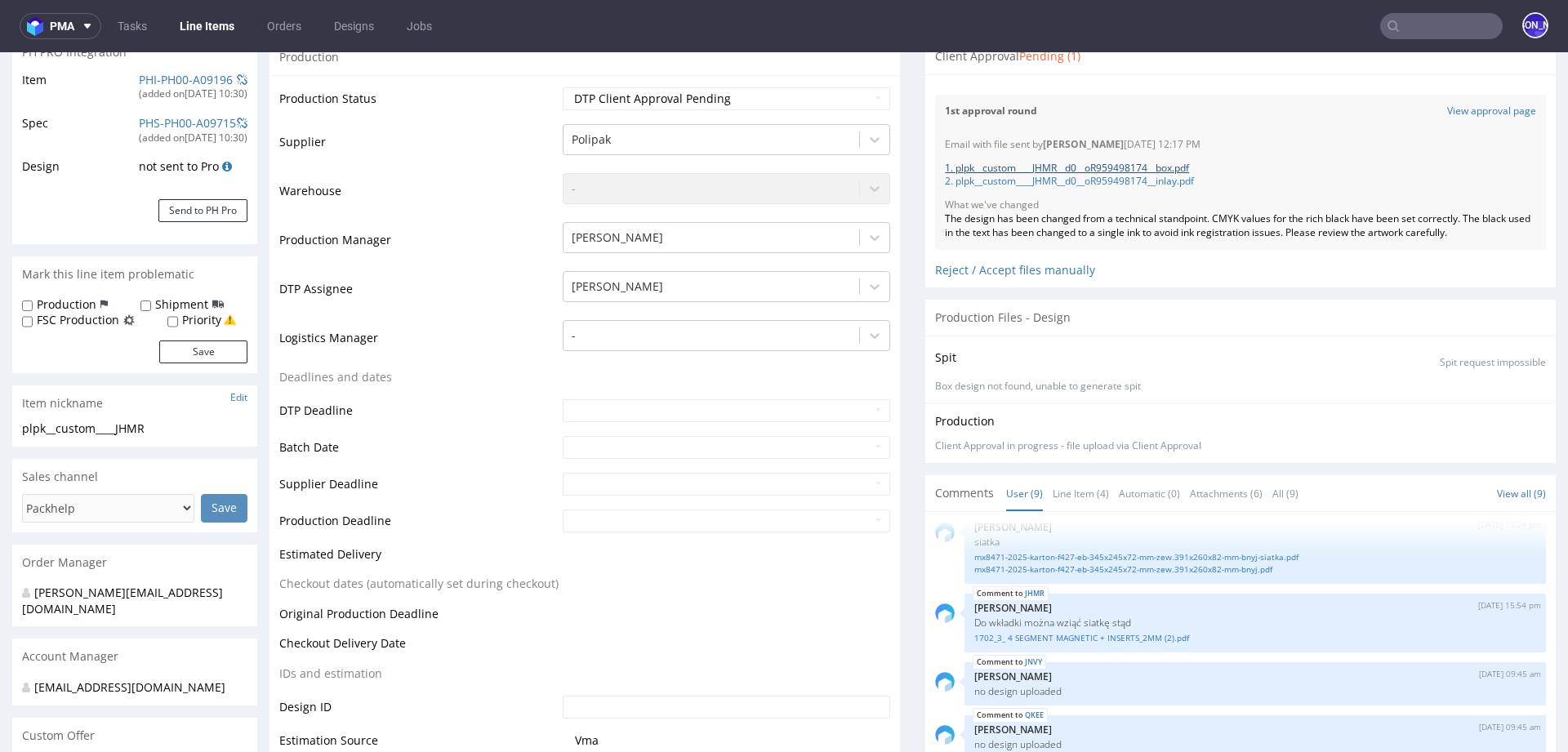
click at [1113, 163] on link "1. plpk__custom____JHMR__d0__oR959498174__box.pdf" at bounding box center [1067, 168] width 244 height 14
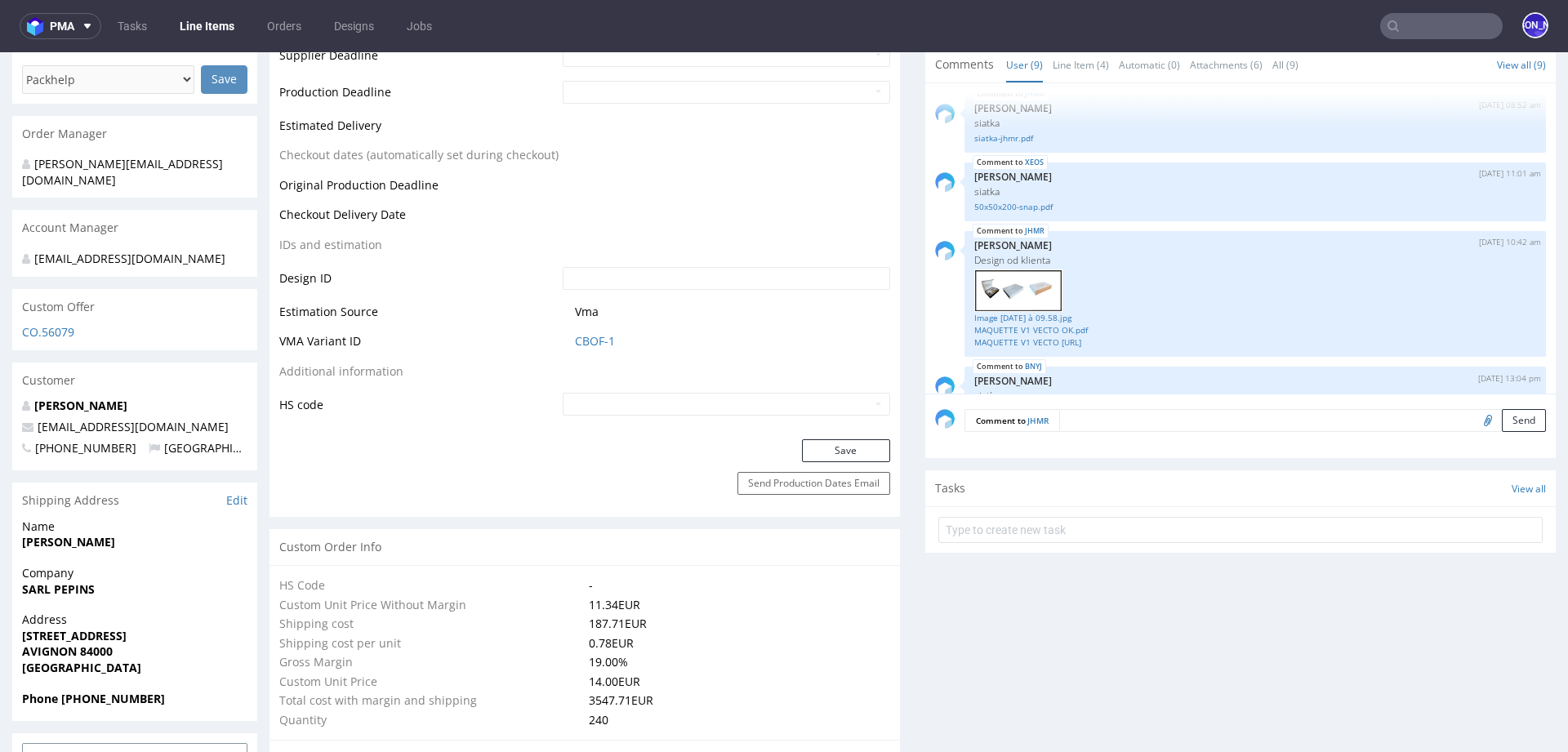
scroll to position [100, 0]
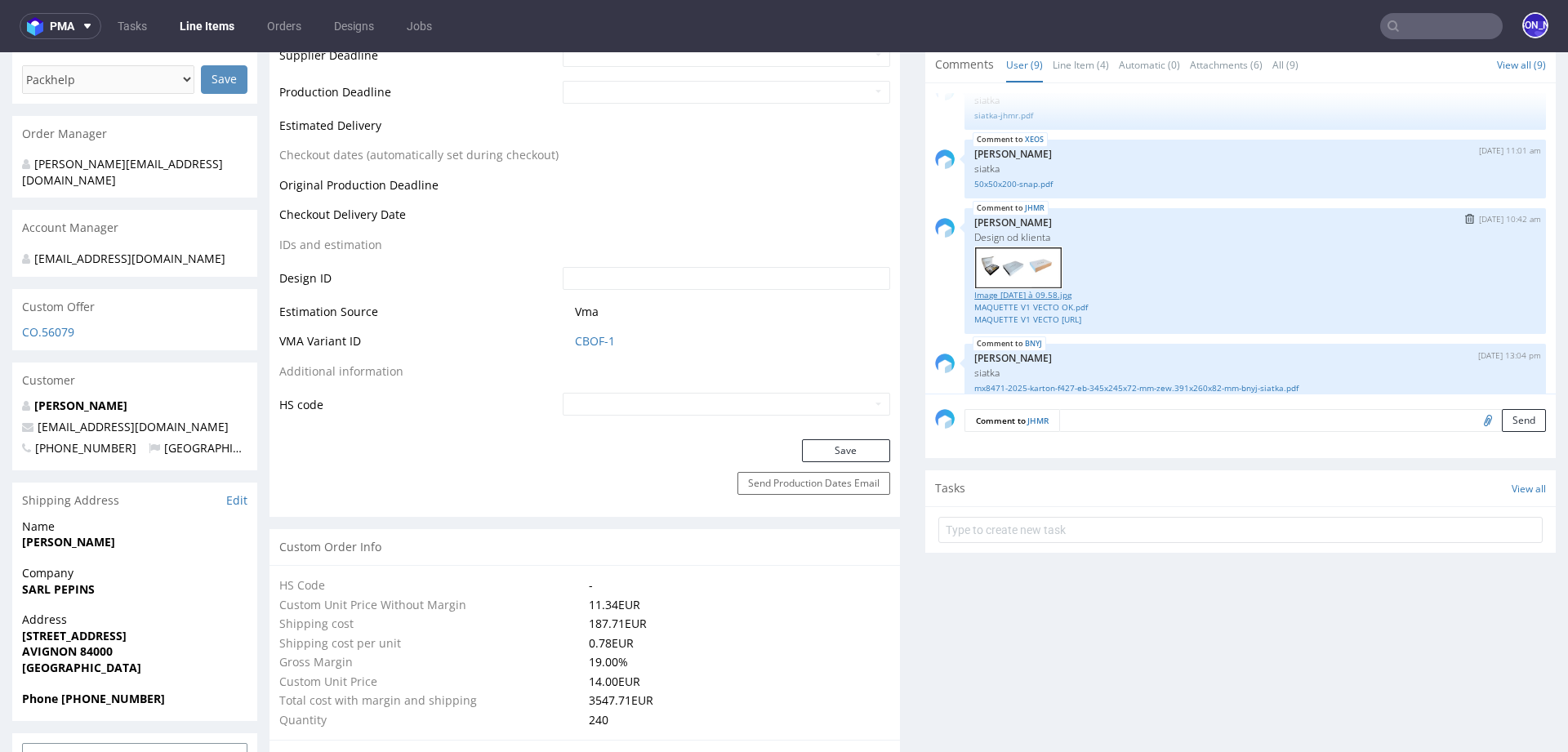
click at [1010, 290] on link "Image [DATE] à 09.58.jpg" at bounding box center [1255, 295] width 562 height 13
click at [1039, 303] on link "MAQUETTE V1 VECTO OK.pdf" at bounding box center [1255, 308] width 562 height 13
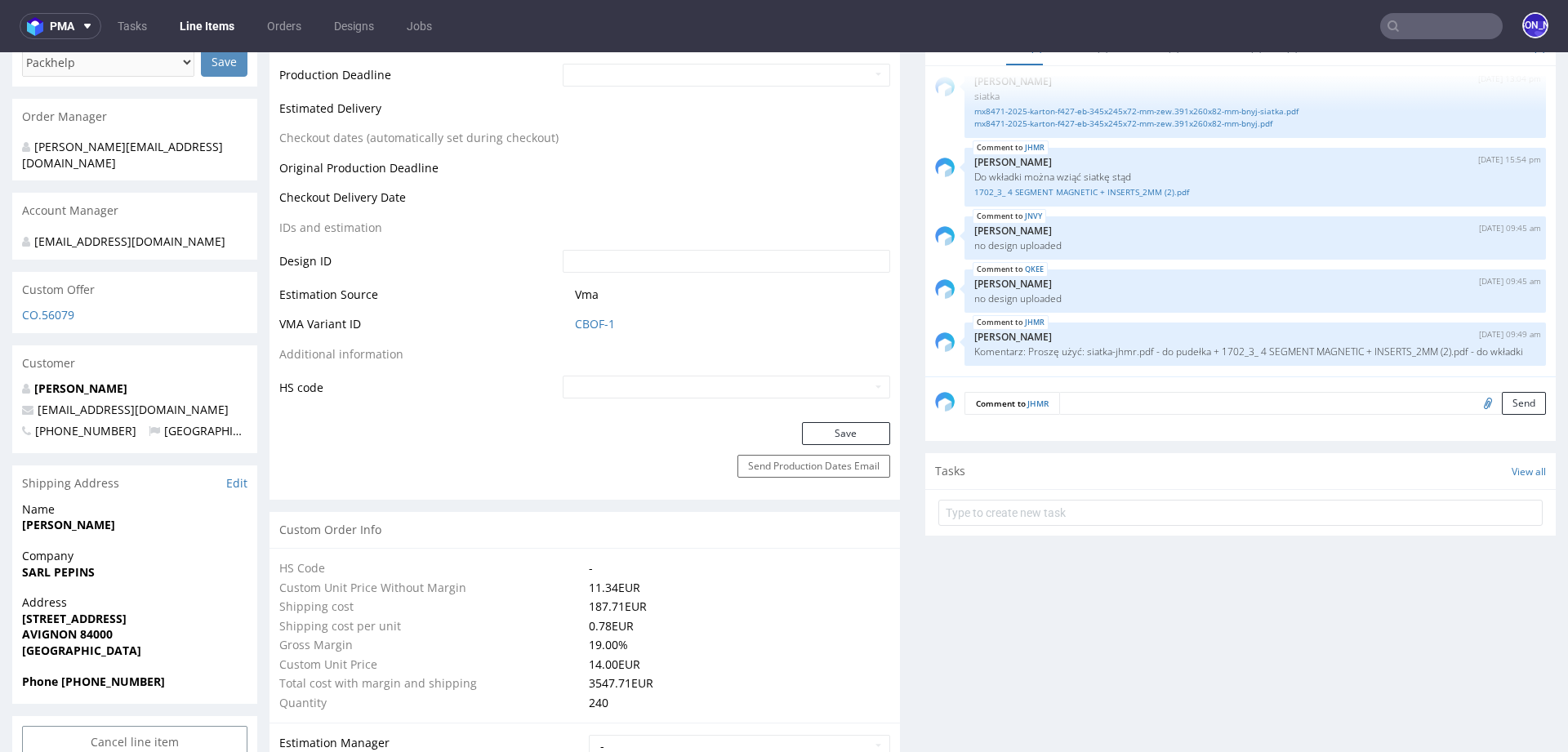
scroll to position [744, 0]
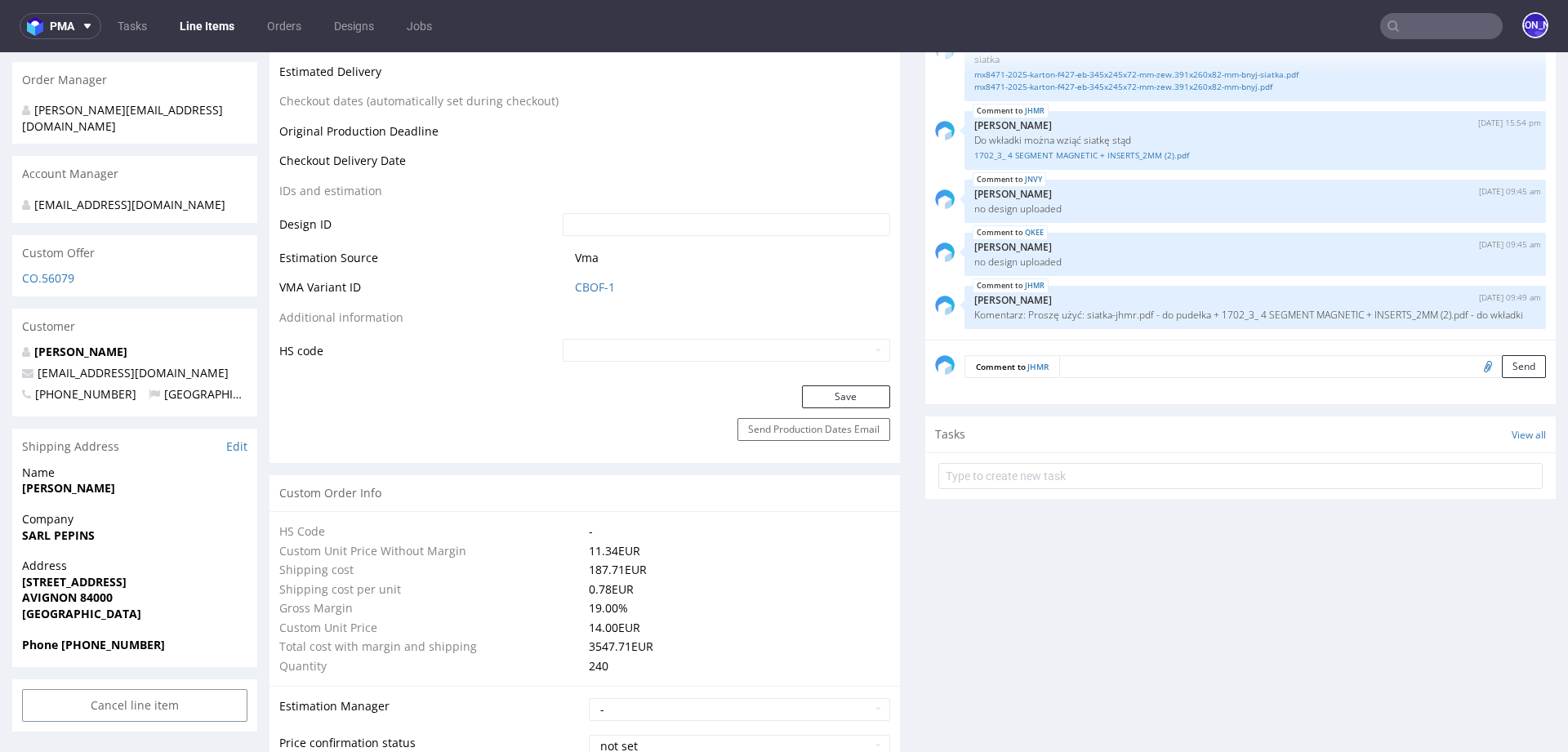
click at [1095, 367] on textarea at bounding box center [1302, 367] width 487 height 23
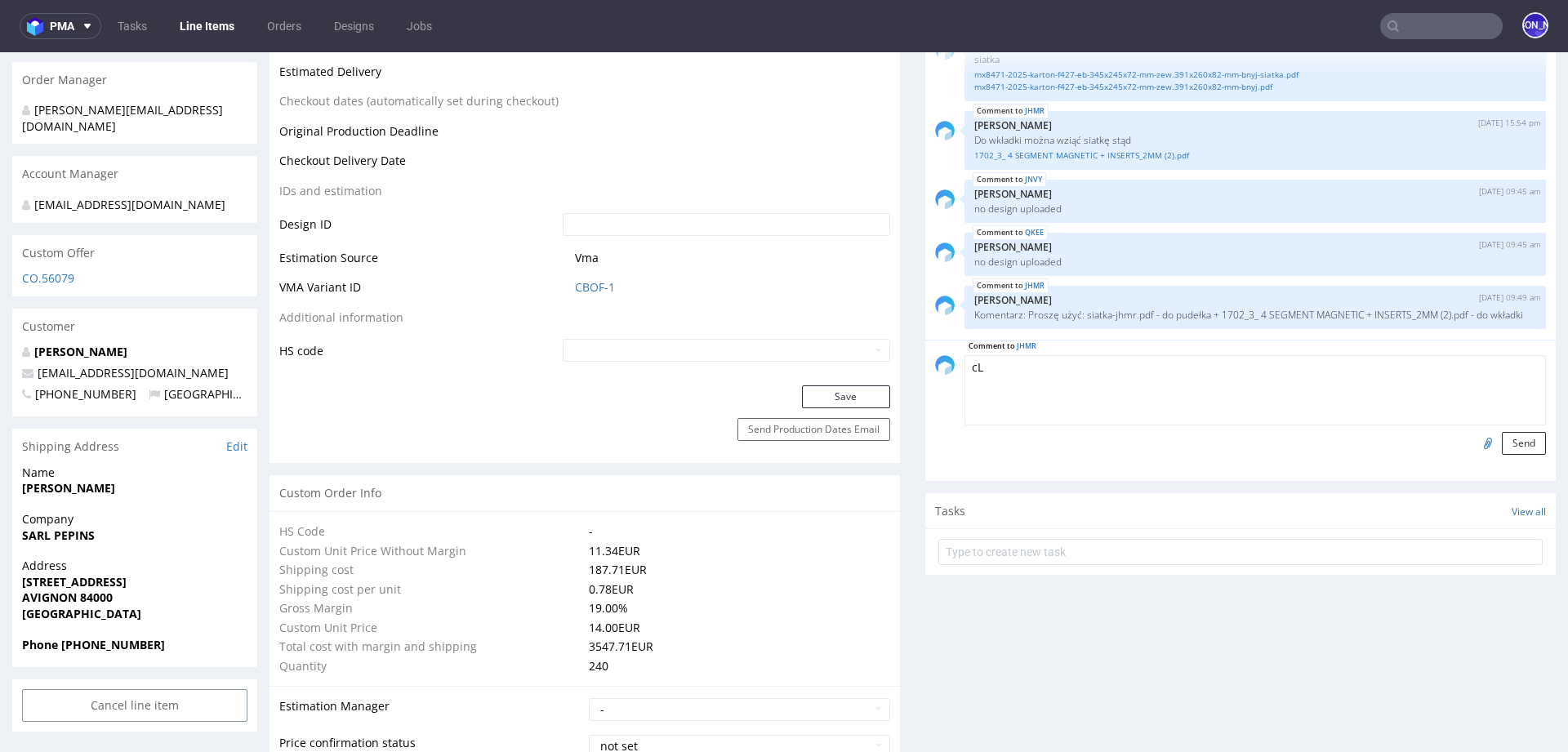
type textarea "c"
paste textarea "I just reviewed my files and they are correctly prepared. Why was it changed? T…"
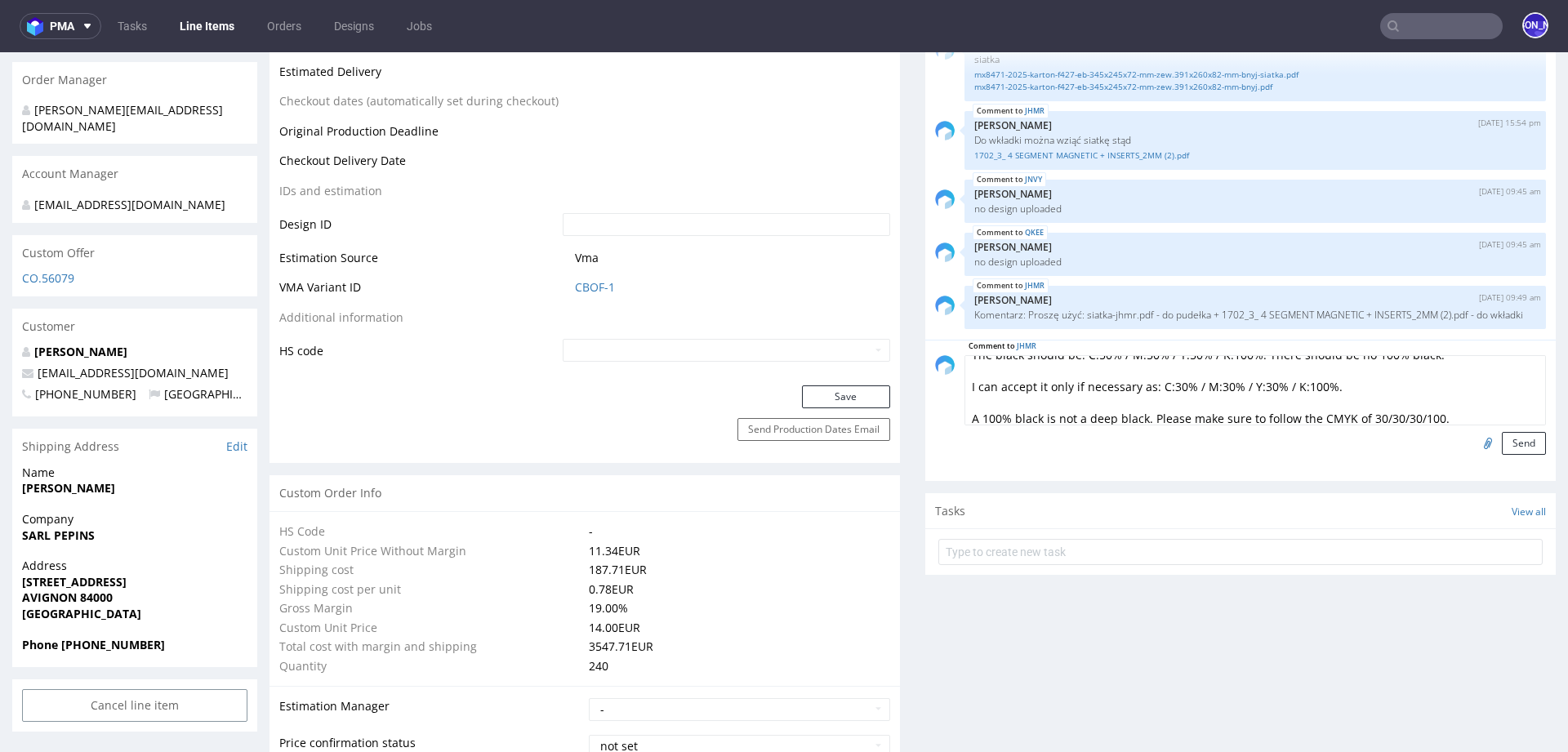
scroll to position [0, 0]
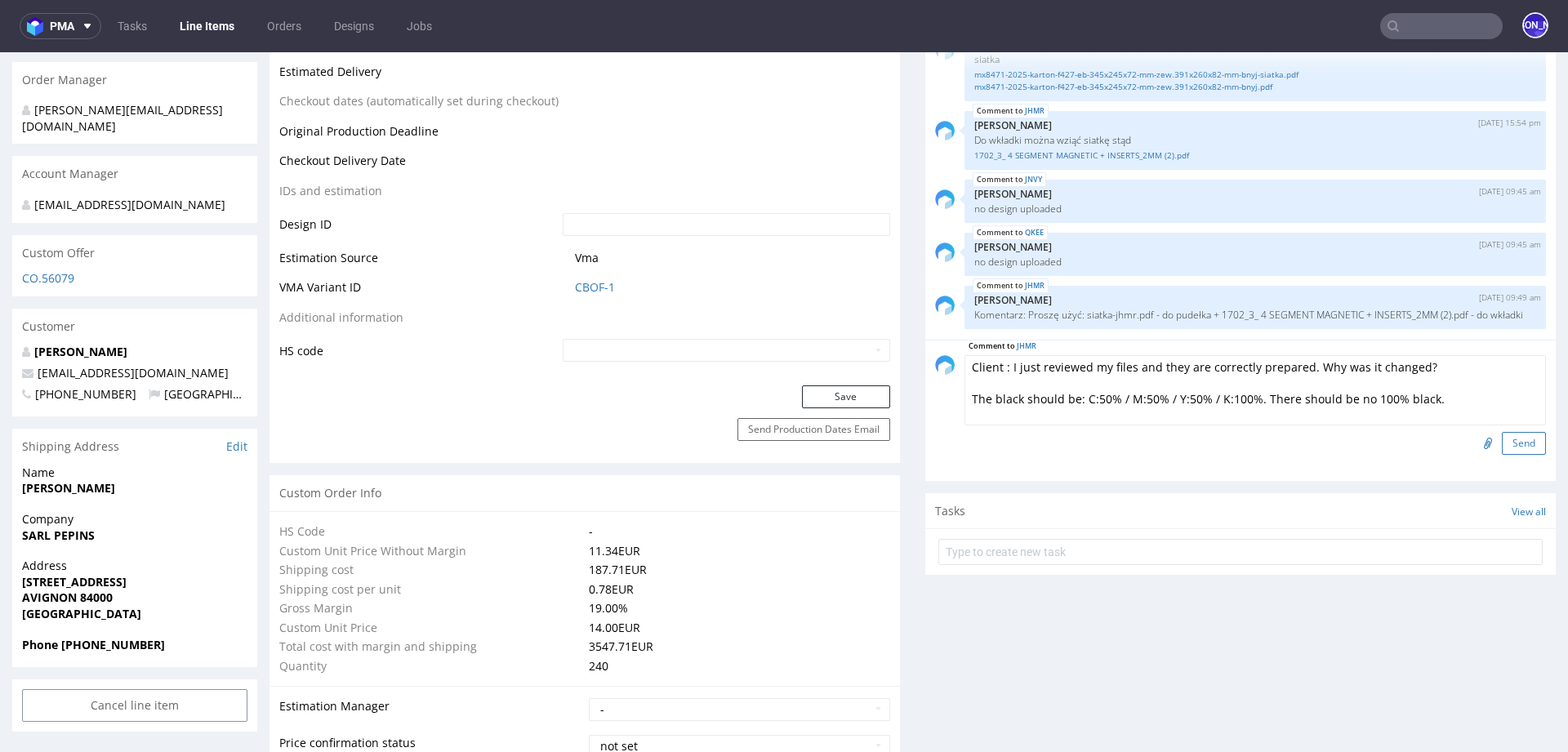
type textarea "Client : I just reviewed my files and they are correctly prepared. Why was it c…"
click at [1502, 440] on button "Send" at bounding box center [1523, 444] width 44 height 23
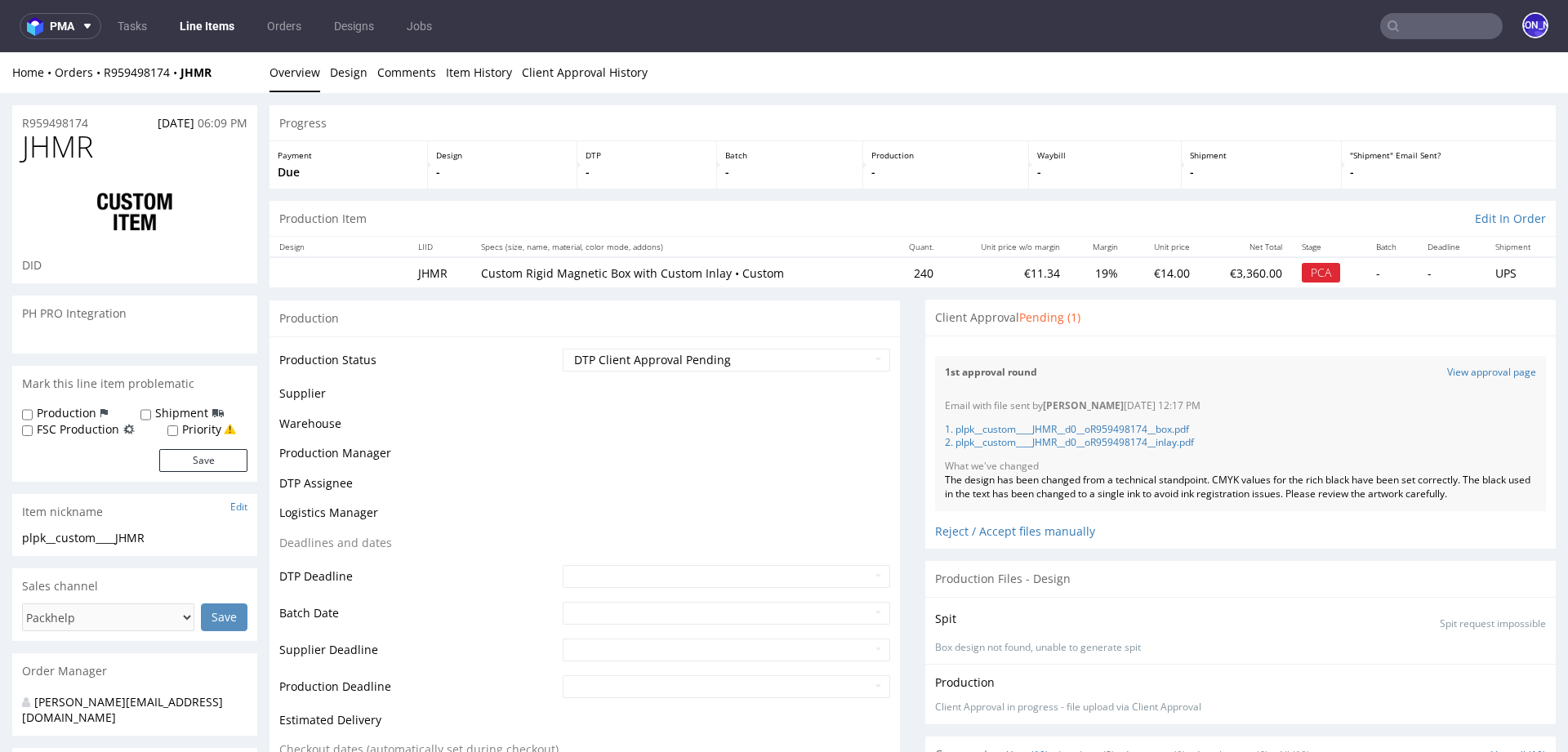
scroll to position [449, 0]
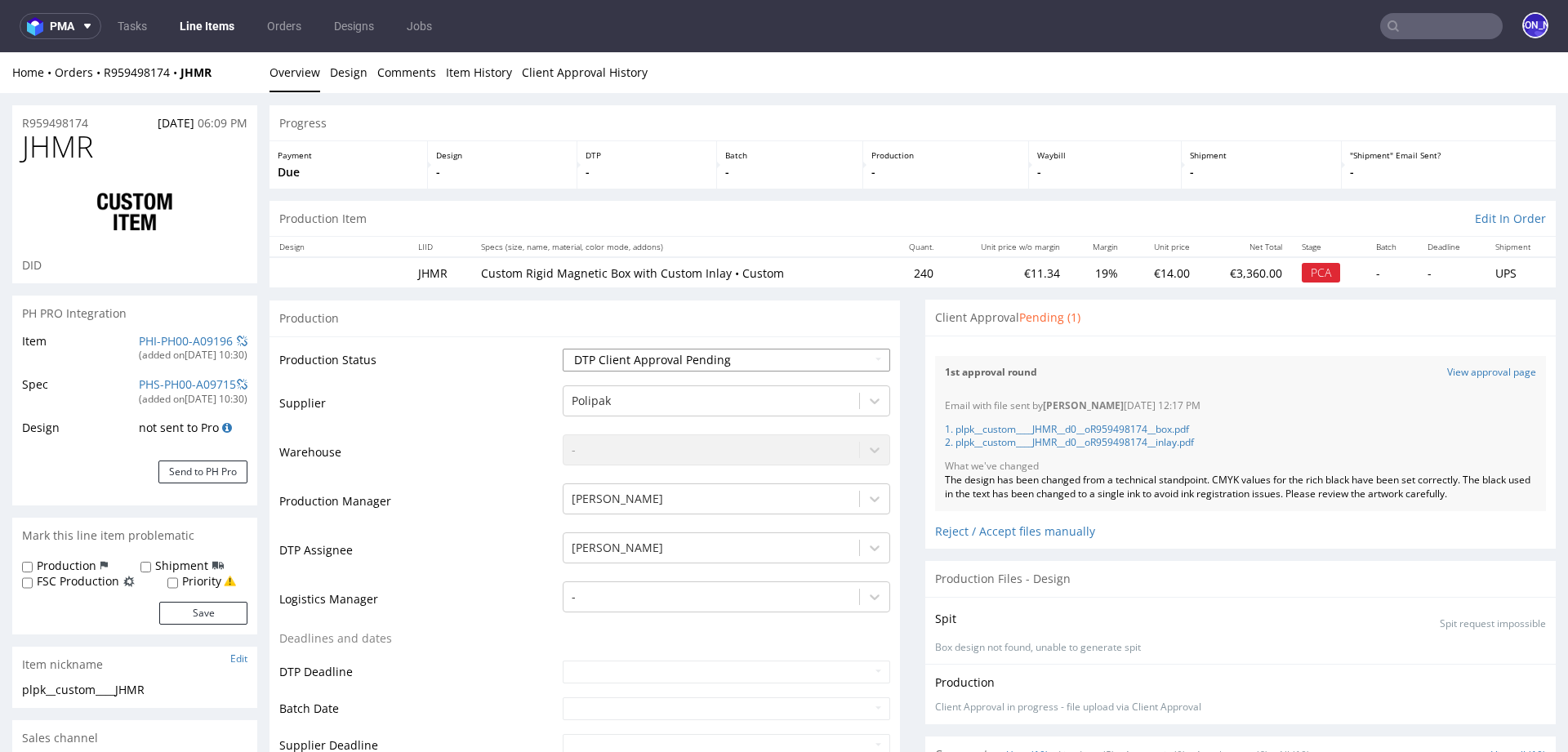
click at [688, 362] on select "Waiting for Artwork Waiting for Diecut Waiting for Mockup Waiting for DTP Waiti…" at bounding box center [727, 361] width 328 height 23
select select "back_for_dtp"
click at [563, 349] on select "Waiting for Artwork Waiting for Diecut Waiting for Mockup Waiting for DTP Waiti…" at bounding box center [727, 361] width 328 height 23
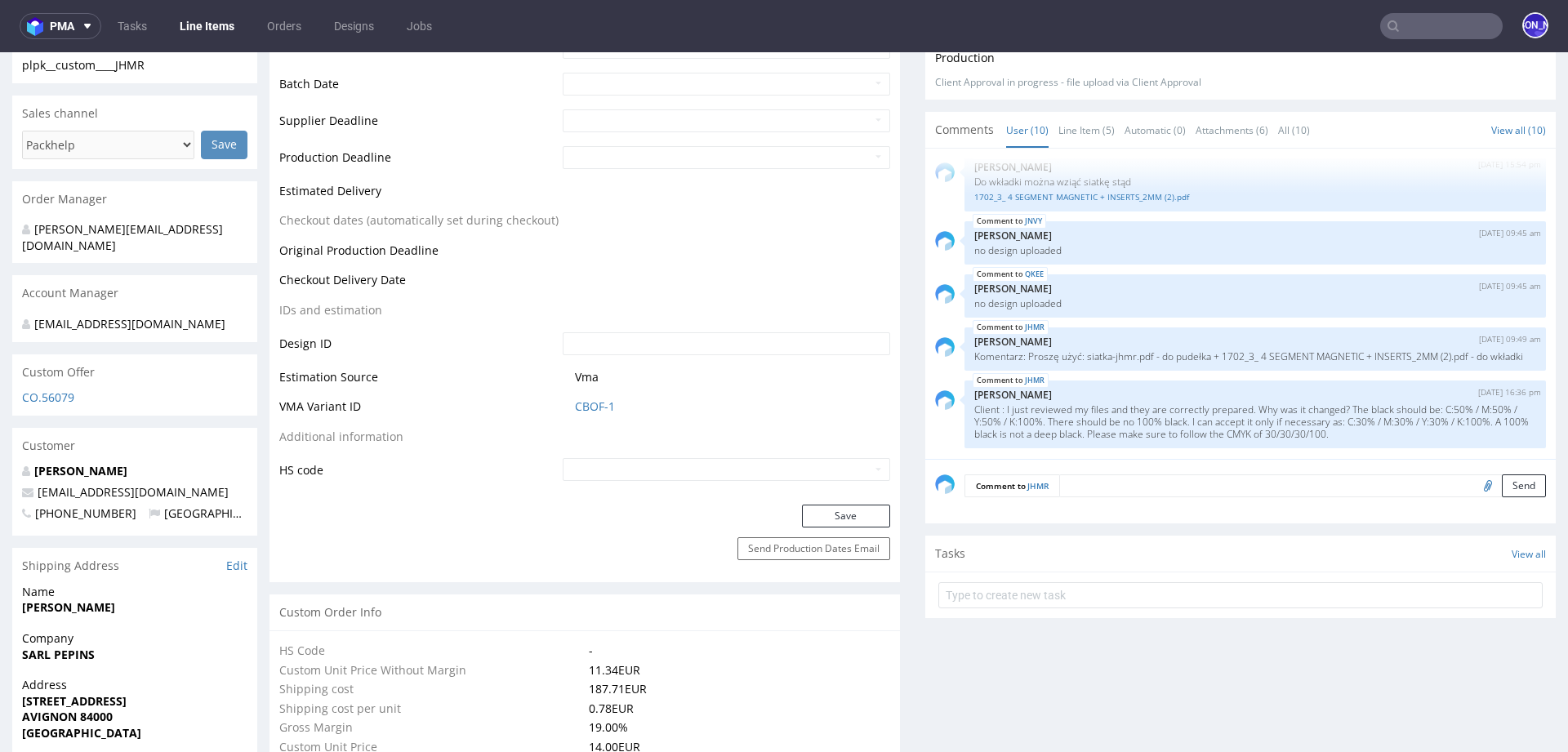
scroll to position [737, 0]
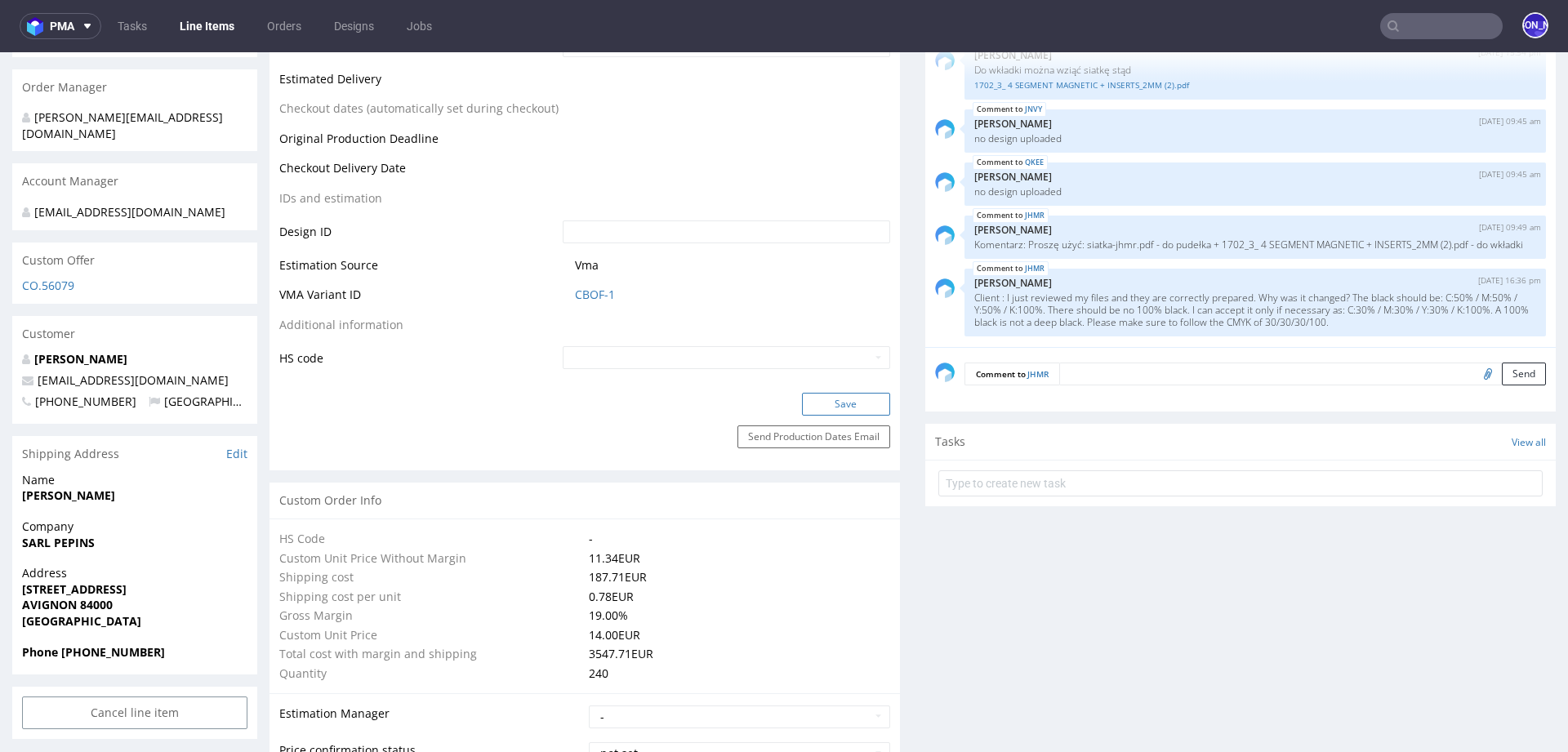
click at [845, 402] on button "Save" at bounding box center [846, 405] width 89 height 23
